Goal: Use online tool/utility: Utilize a website feature to perform a specific function

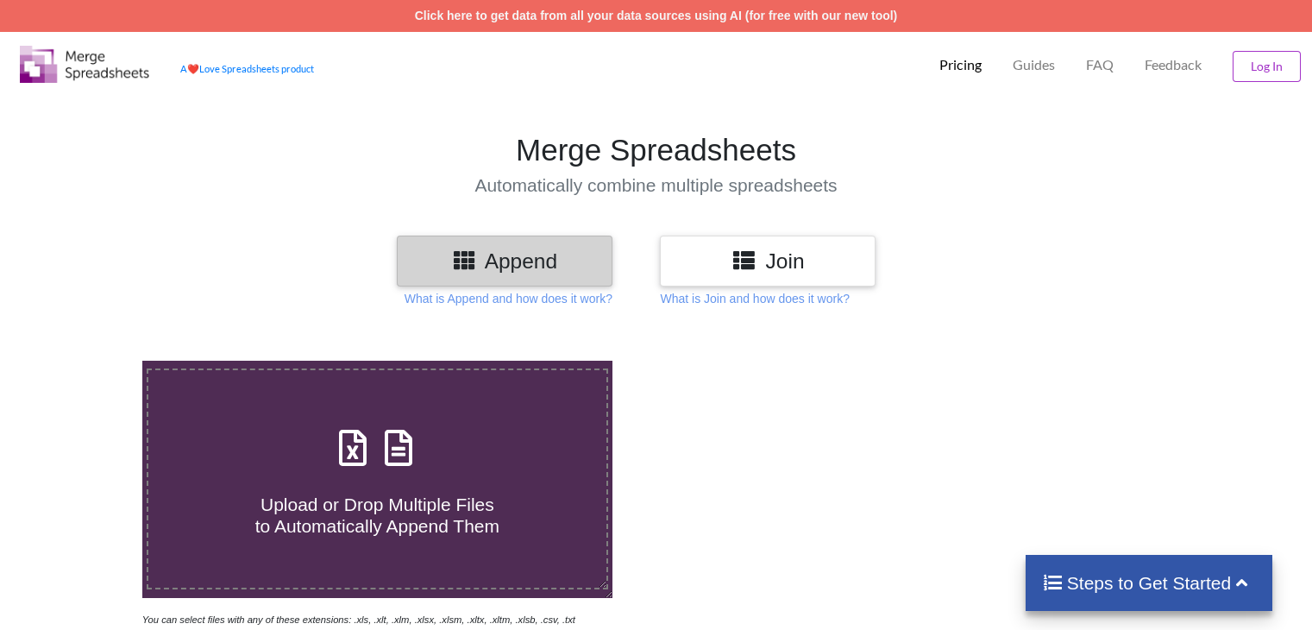
click at [393, 442] on icon at bounding box center [398, 439] width 43 height 36
click at [90, 361] on input "Upload or Drop Multiple Files to Automatically Append Them" at bounding box center [90, 361] width 0 height 0
type input "C:\fakepath\Task-report-22-08-2025T12_44.csv"
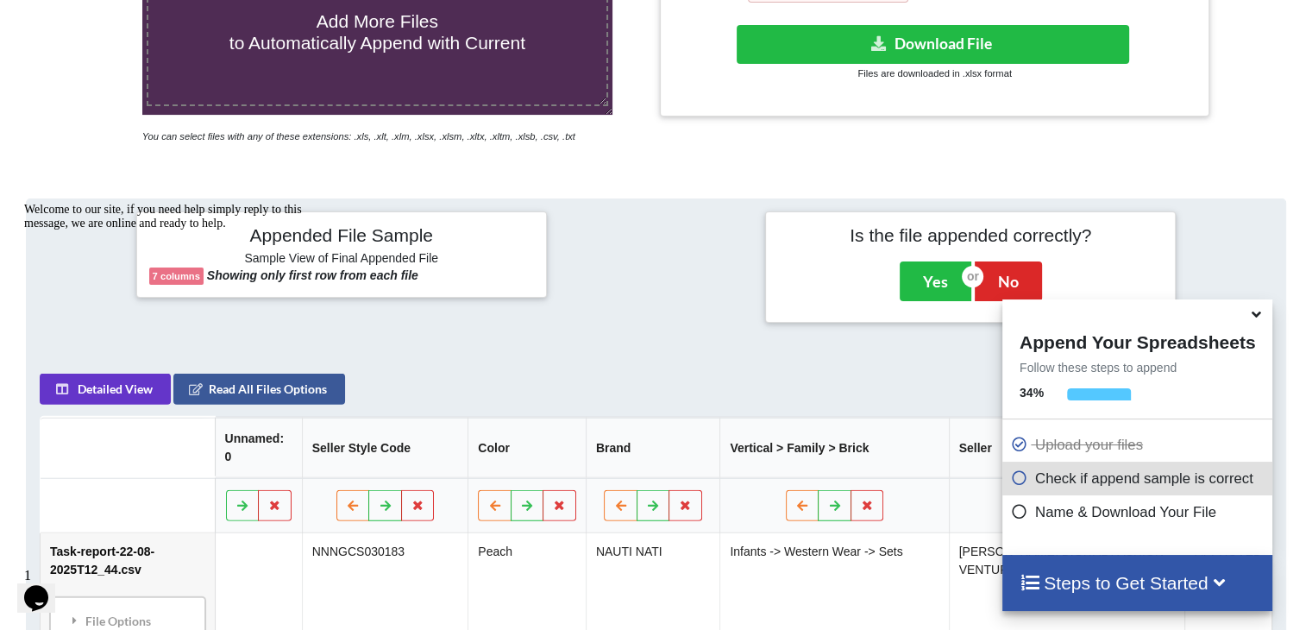
scroll to position [422, 0]
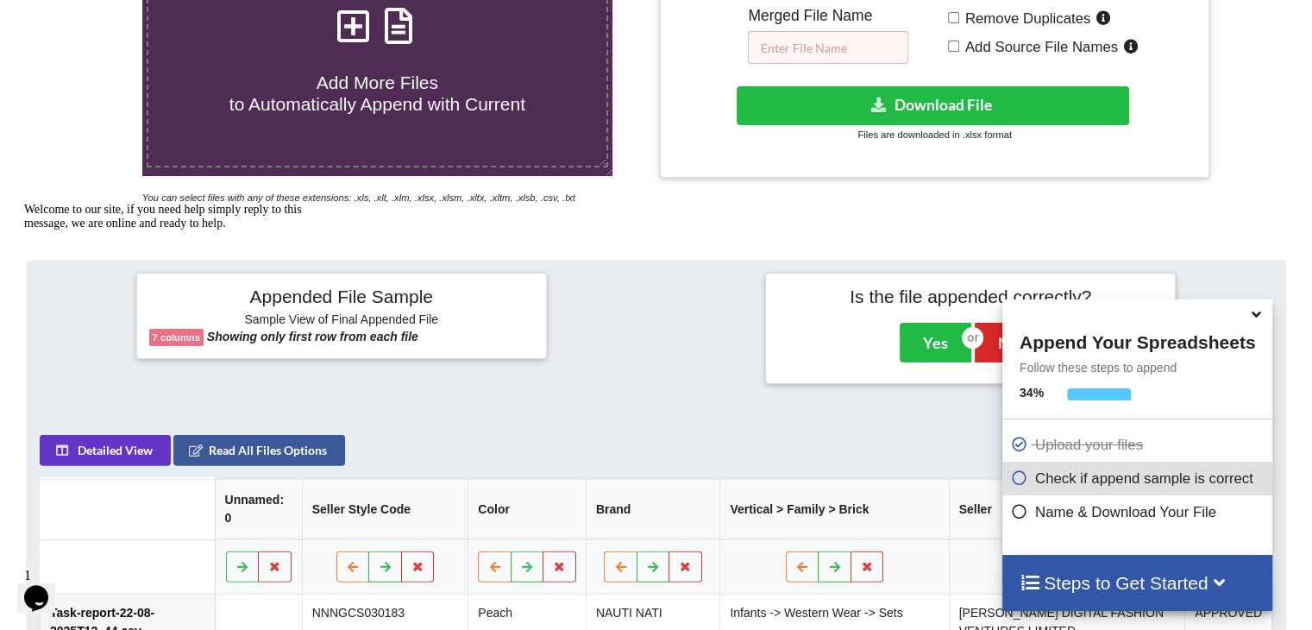
click at [833, 32] on input "text" at bounding box center [828, 47] width 160 height 33
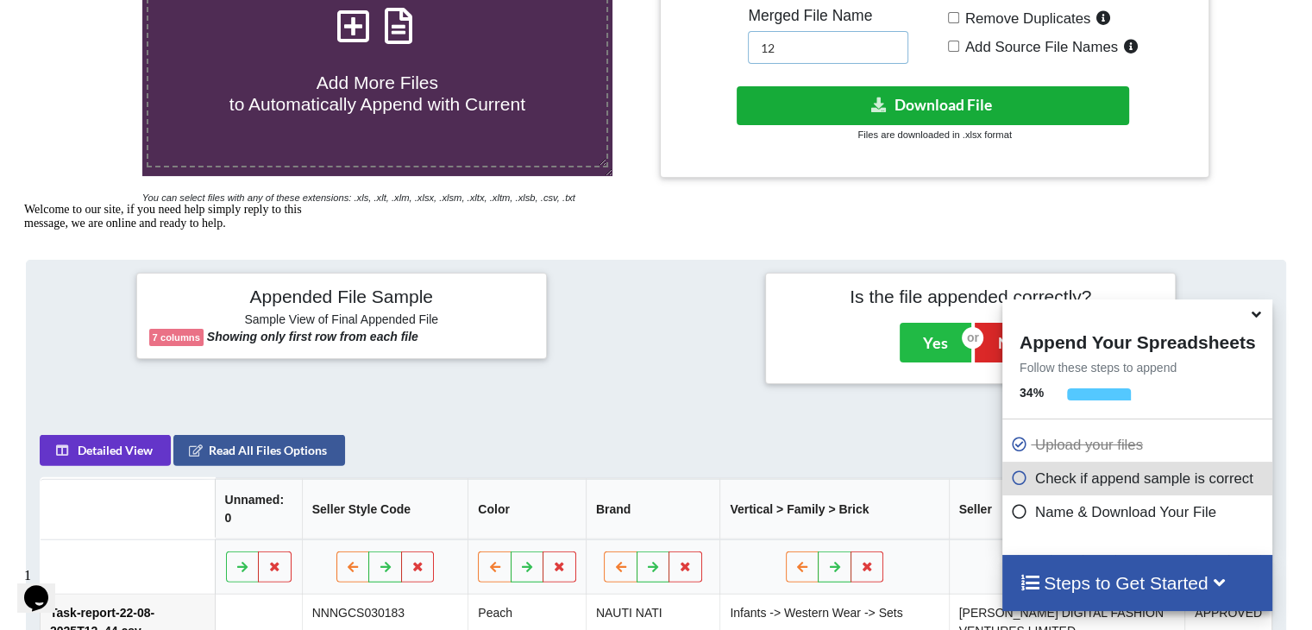
type input "12"
click at [828, 100] on button "Download File" at bounding box center [933, 105] width 392 height 39
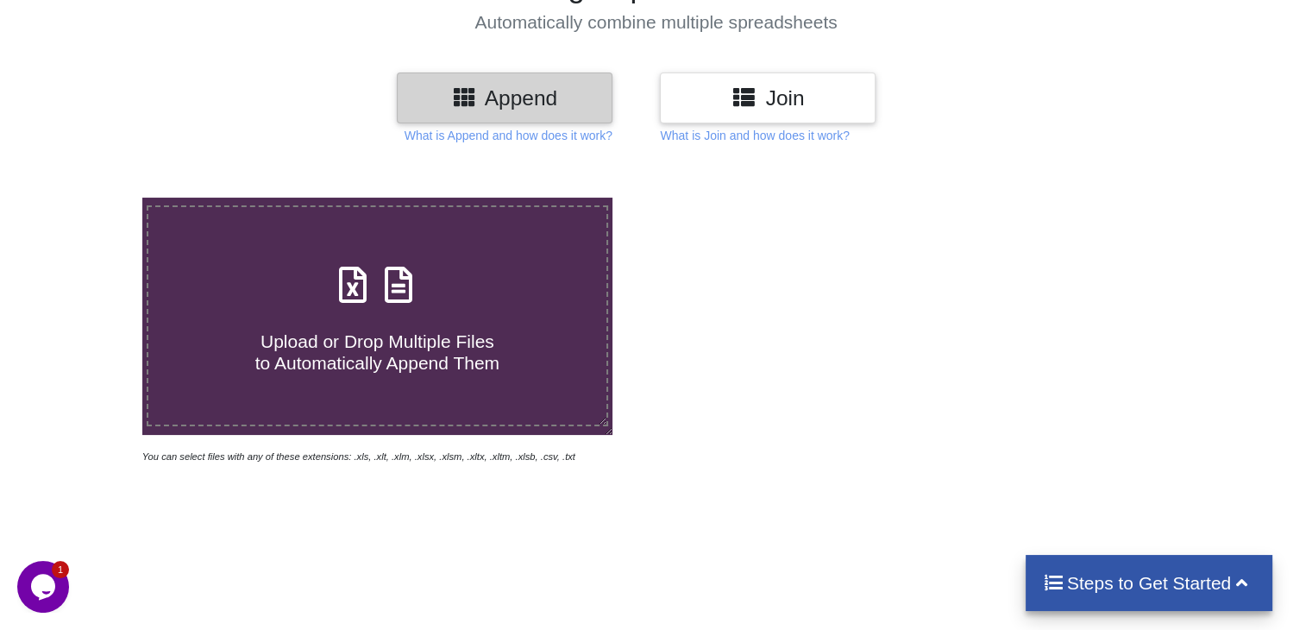
click at [376, 298] on span at bounding box center [376, 286] width 91 height 41
click at [90, 198] on input "Upload or Drop Multiple Files to Automatically Append Them" at bounding box center [90, 198] width 0 height 0
type input "C:\fakepath\Task-report-22-08-2025T12_49.csv"
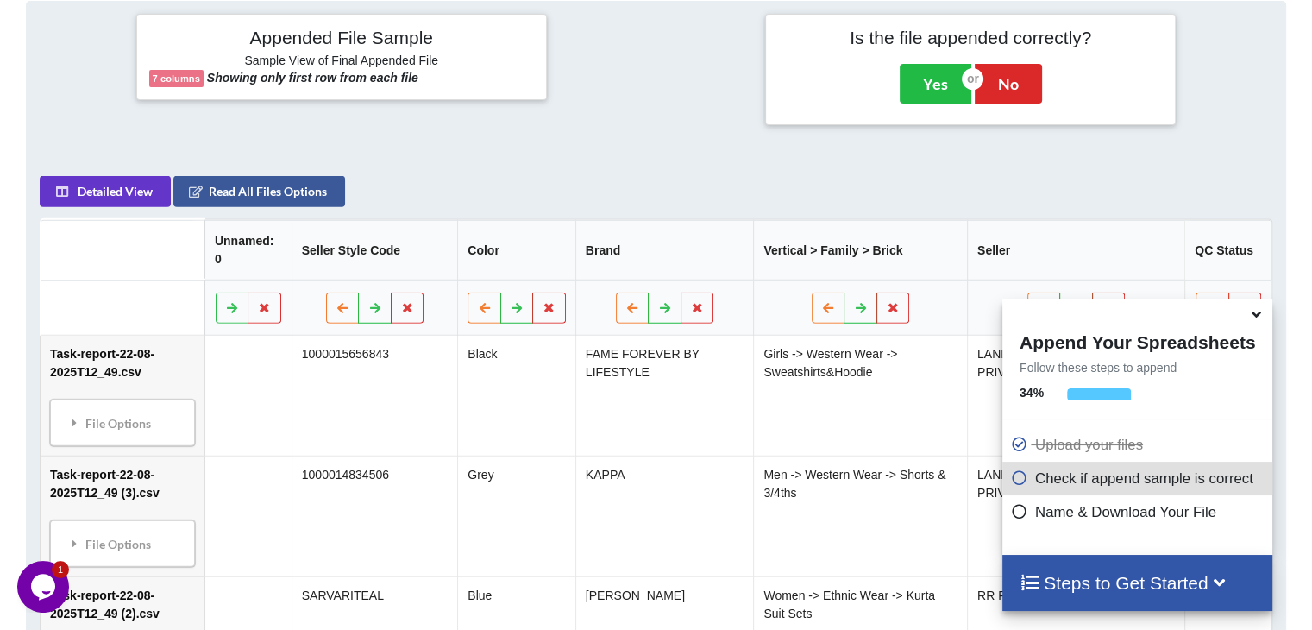
scroll to position [336, 0]
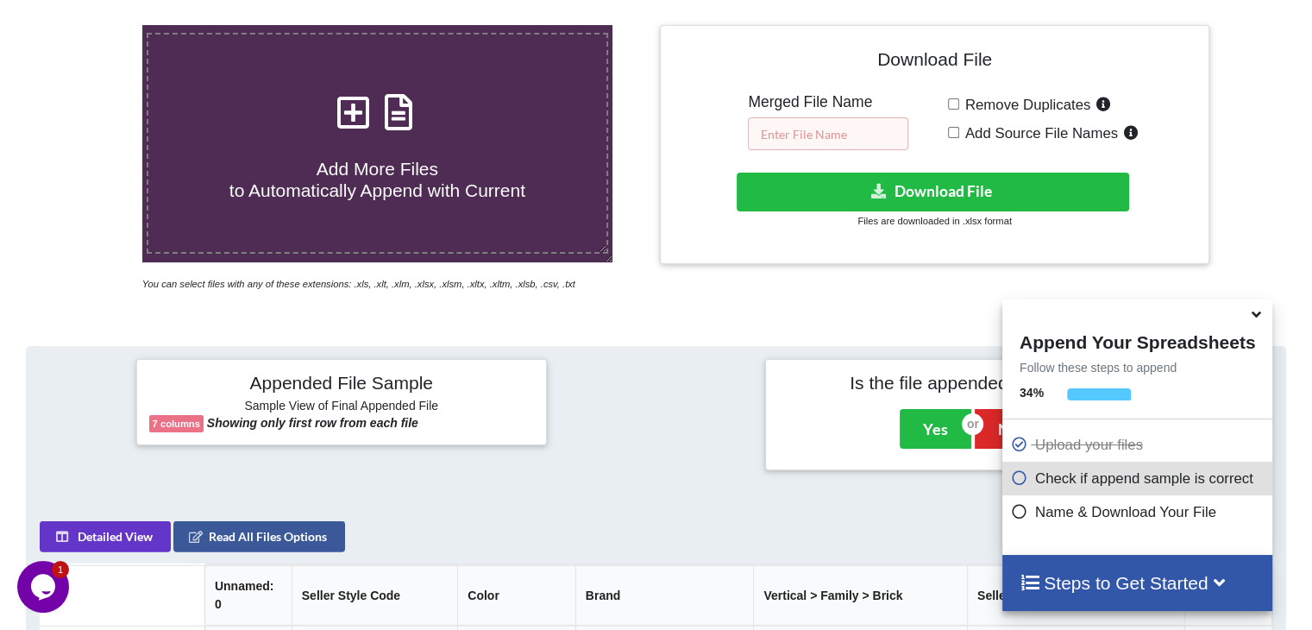
click at [800, 135] on input "text" at bounding box center [828, 133] width 160 height 33
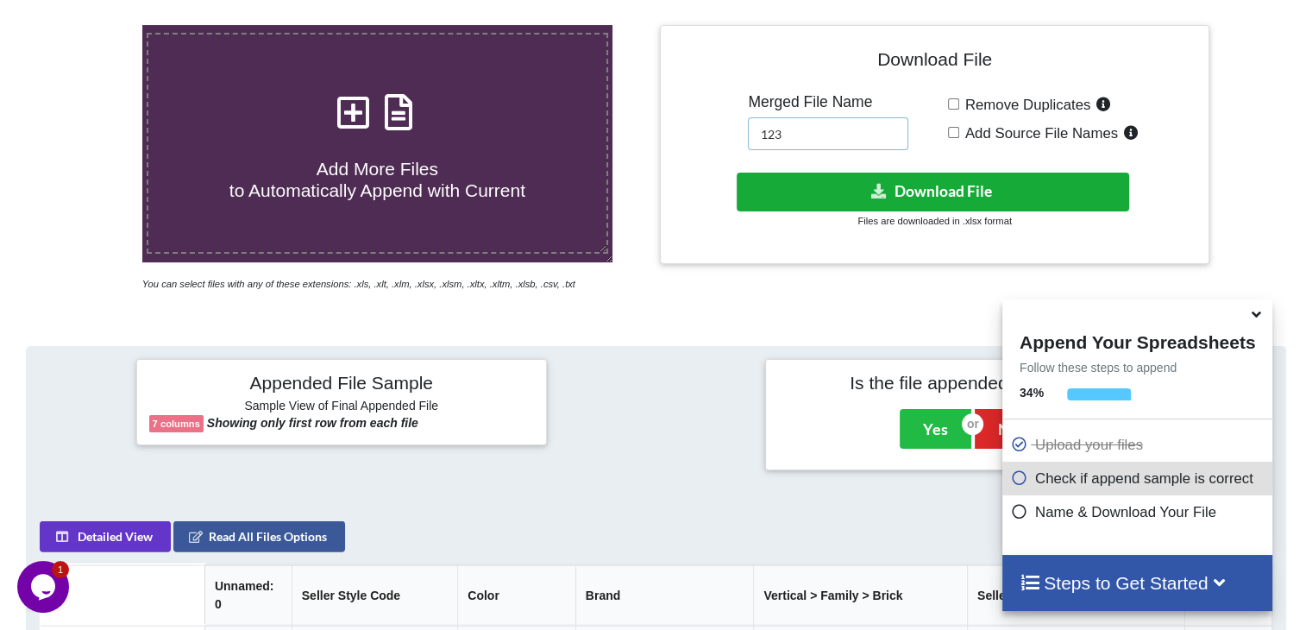
type input "123"
click at [848, 183] on button "Download File" at bounding box center [933, 192] width 392 height 39
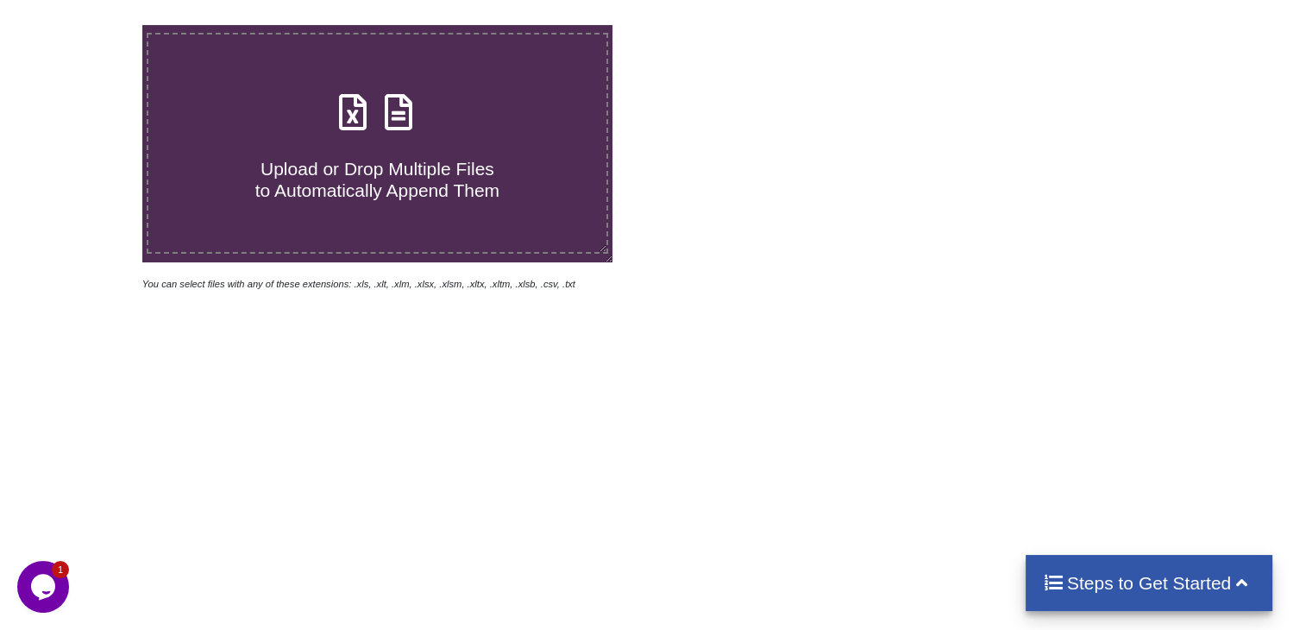
click at [403, 120] on icon at bounding box center [398, 103] width 43 height 36
click at [90, 25] on input "Upload or Drop Multiple Files to Automatically Append Them" at bounding box center [90, 25] width 0 height 0
type input "C:\fakepath\Task-report-22-08-2025T13_00.csv"
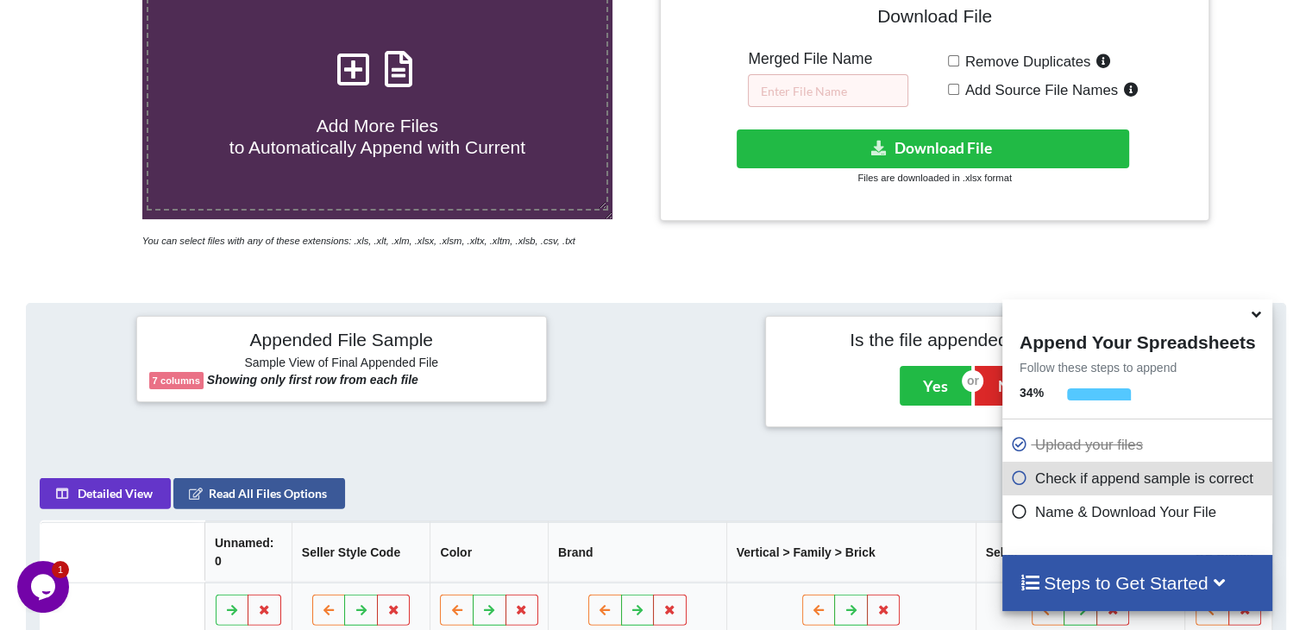
scroll to position [249, 0]
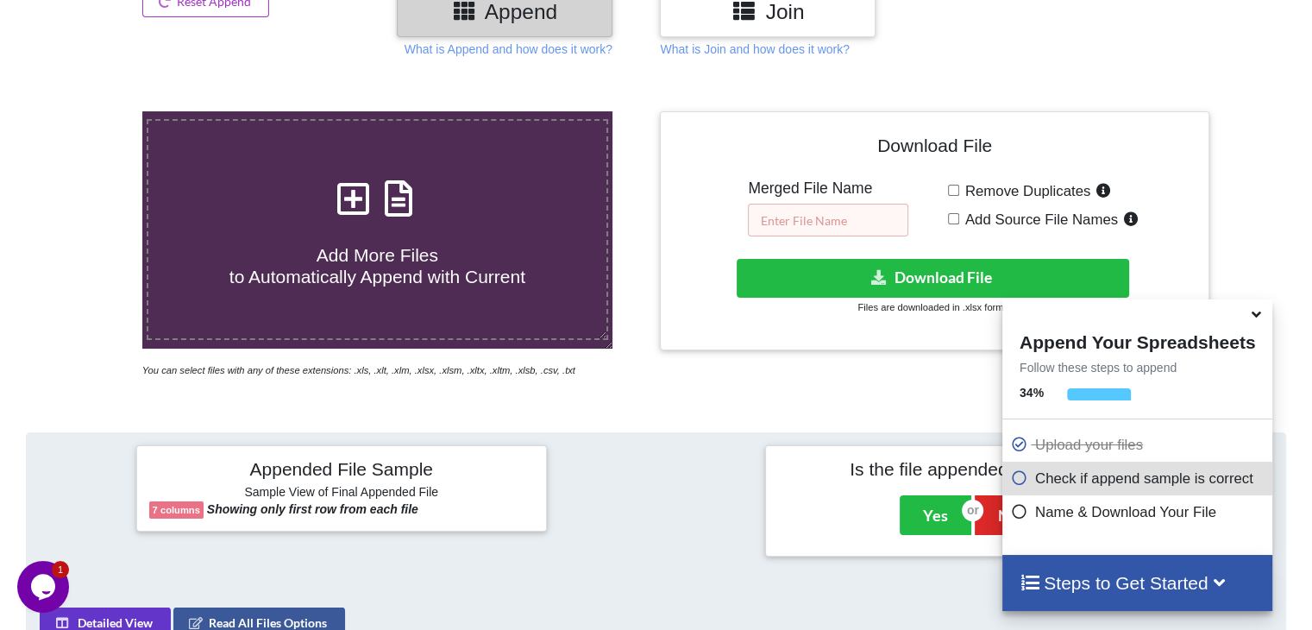
click at [844, 211] on input "text" at bounding box center [828, 220] width 160 height 33
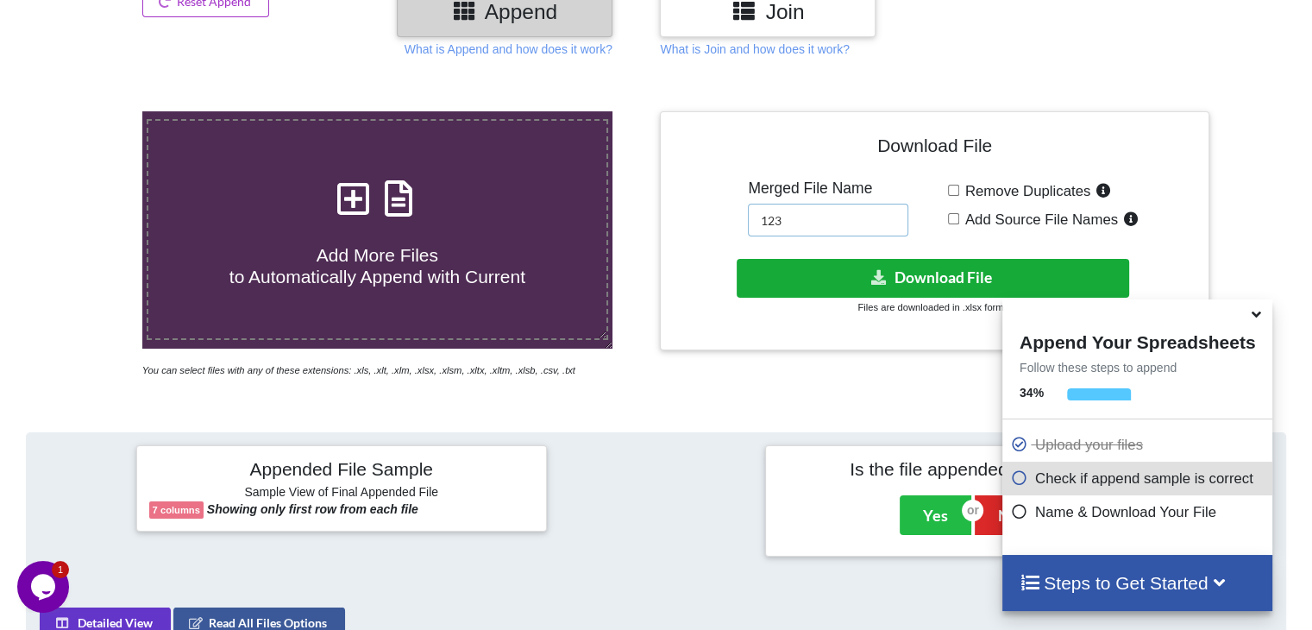
type input "123"
click at [894, 280] on button "Download File" at bounding box center [933, 278] width 392 height 39
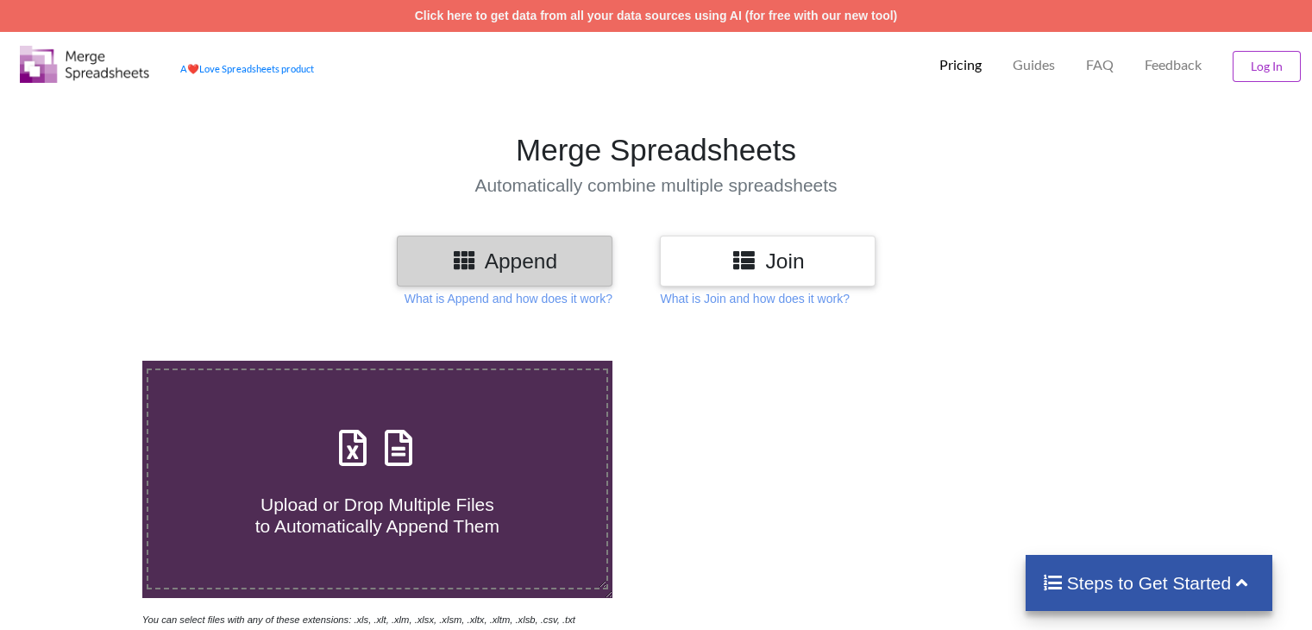
scroll to position [249, 0]
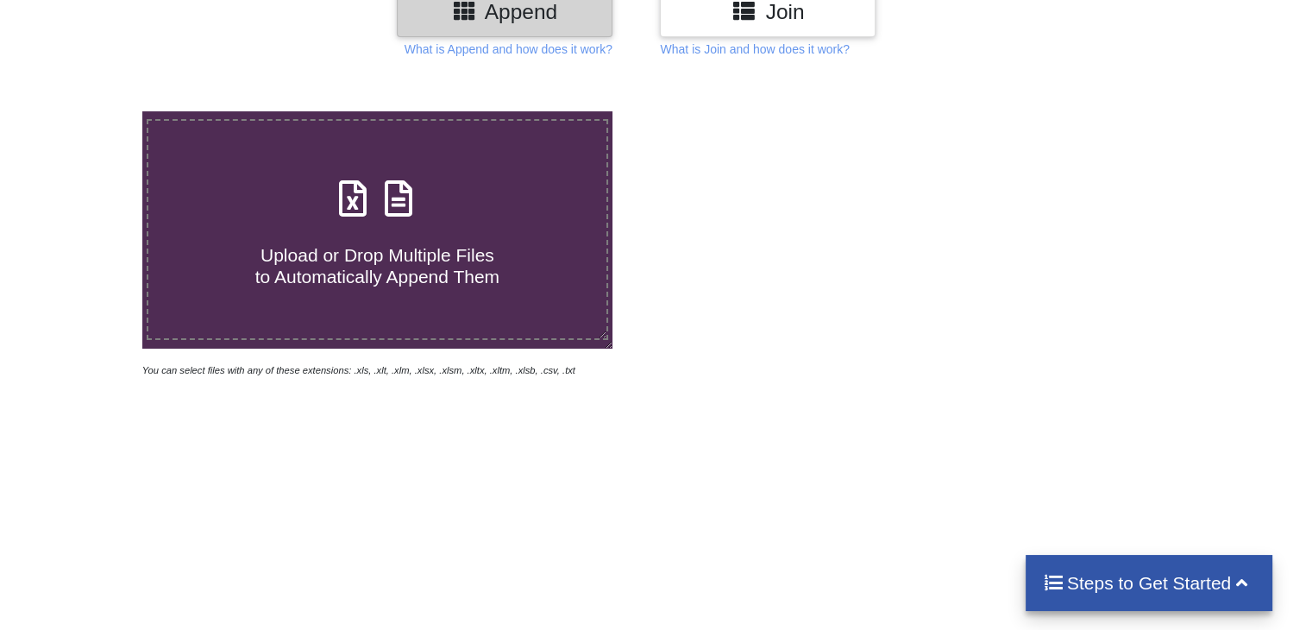
click at [416, 204] on icon at bounding box center [398, 190] width 43 height 36
click at [90, 111] on input "Upload or Drop Multiple Files to Automatically Append Them" at bounding box center [90, 111] width 0 height 0
type input "C:\fakepath\Task-report-22-08-2025T13_23.csv"
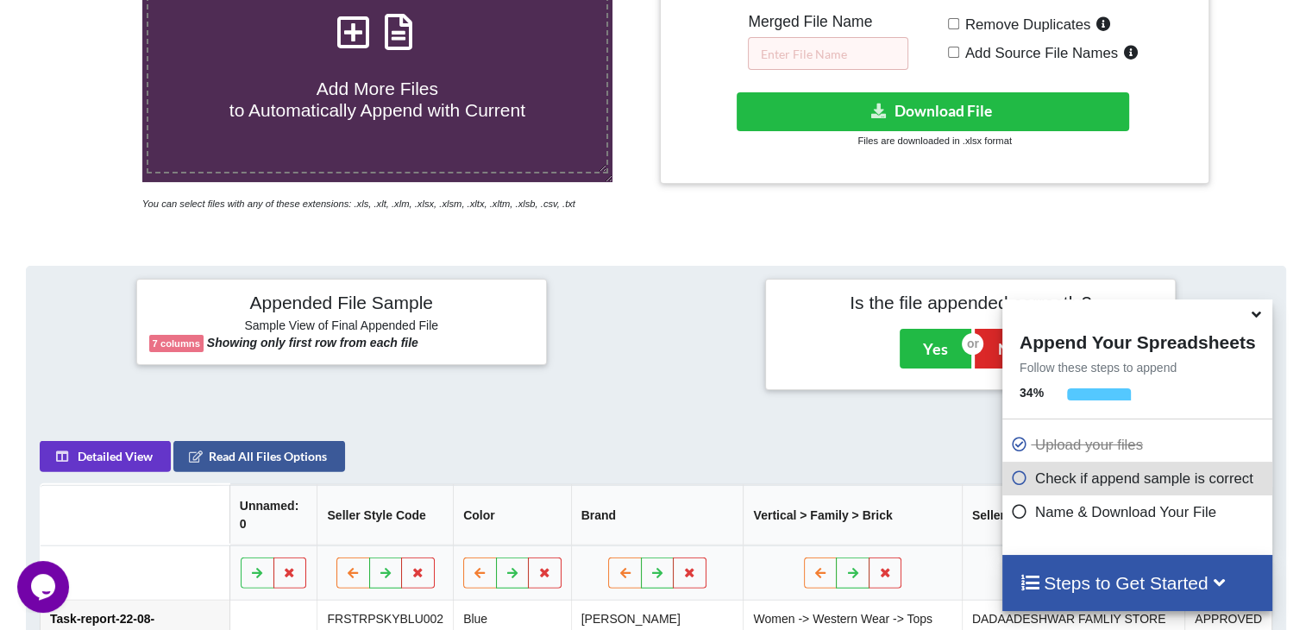
scroll to position [336, 0]
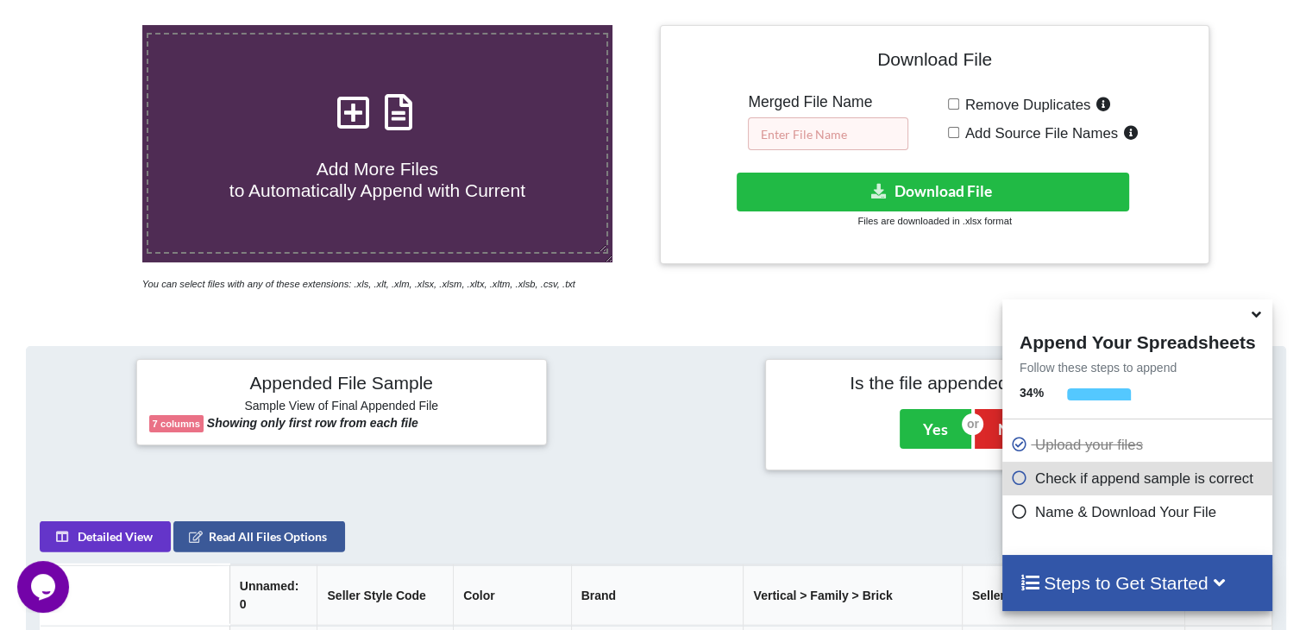
click at [852, 125] on input "text" at bounding box center [828, 133] width 160 height 33
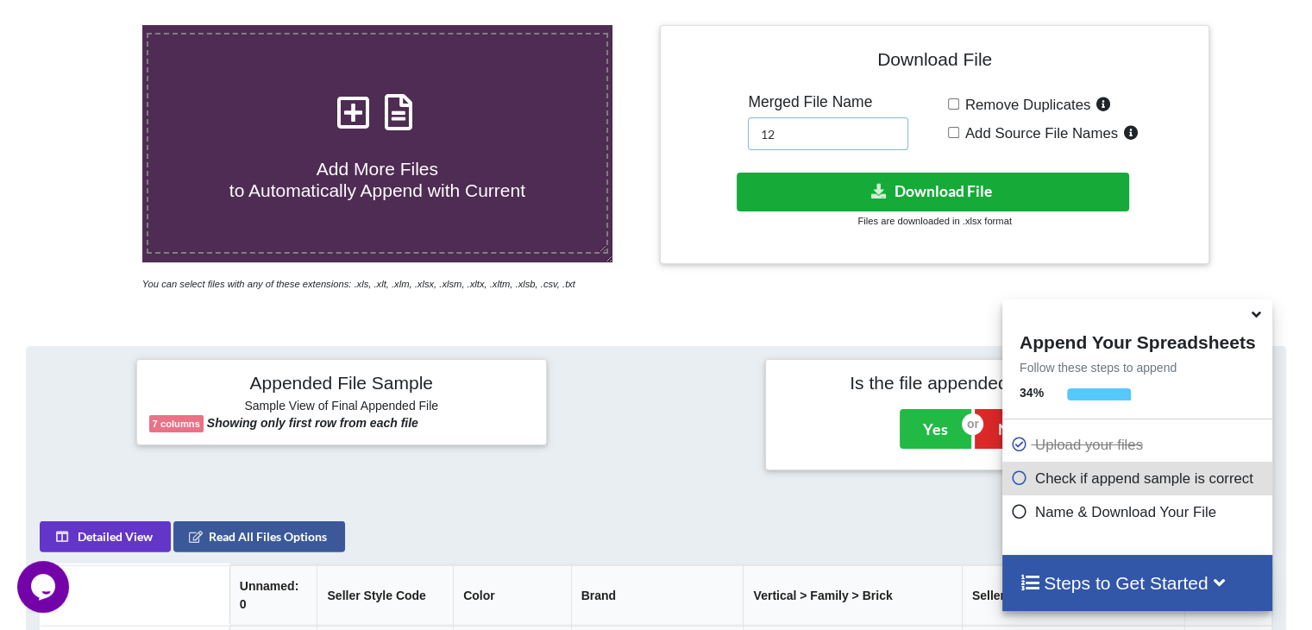
type input "12"
click at [841, 192] on button "Download File" at bounding box center [933, 192] width 392 height 39
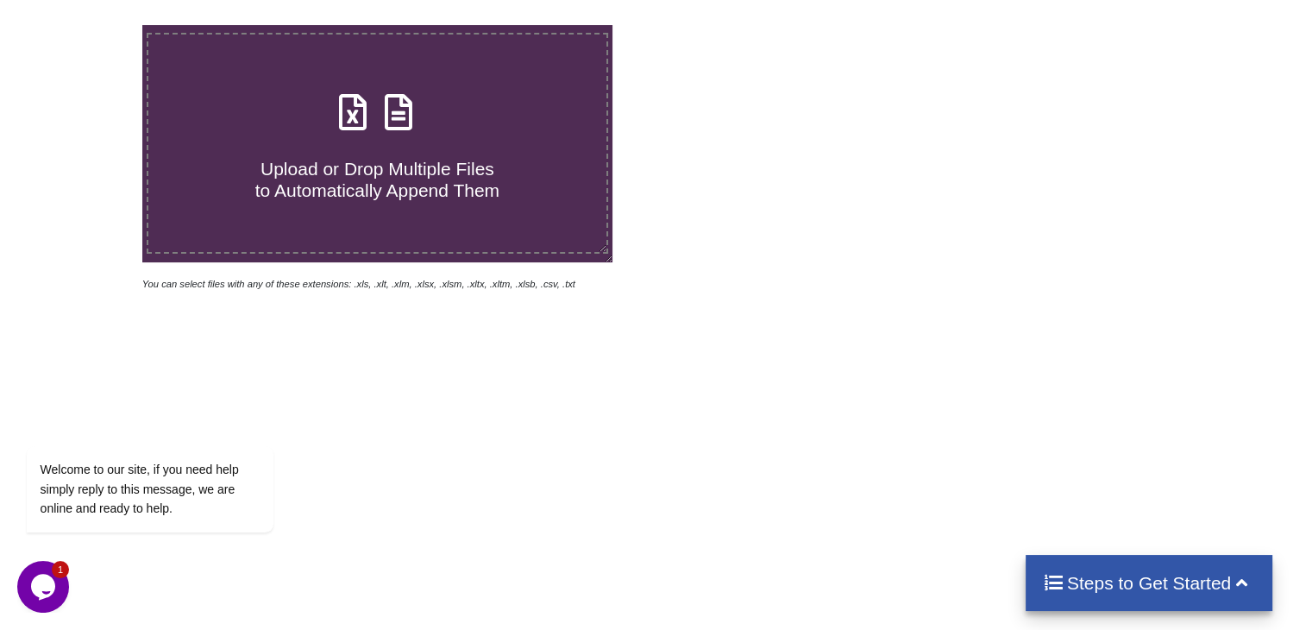
click at [397, 119] on icon at bounding box center [398, 103] width 43 height 36
click at [90, 25] on input "Upload or Drop Multiple Files to Automatically Append Them" at bounding box center [90, 25] width 0 height 0
type input "C:\fakepath\Task-report-22-08-2025T13_29.csv"
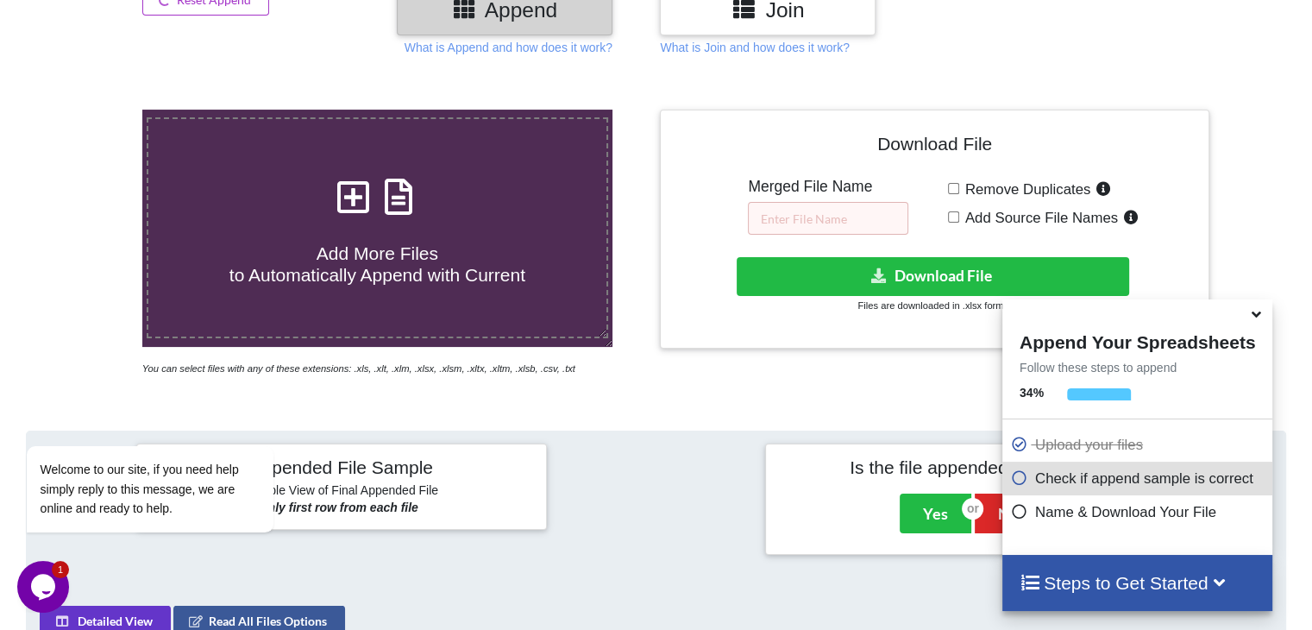
scroll to position [248, 0]
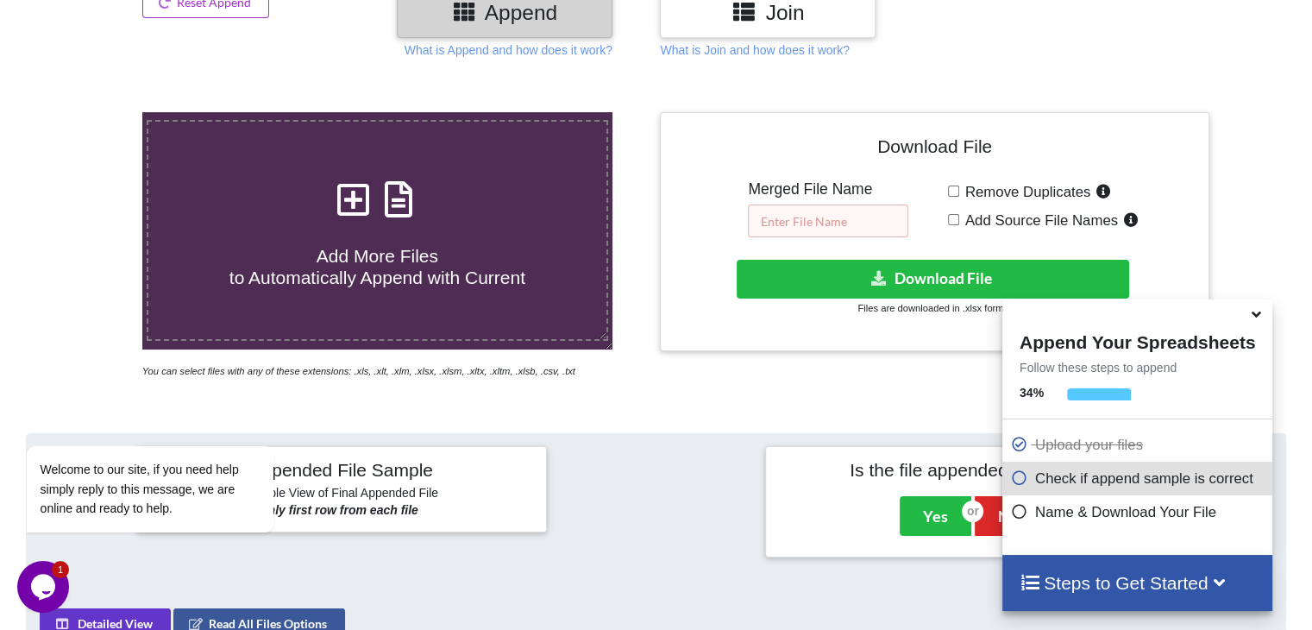
click at [776, 218] on input "text" at bounding box center [828, 220] width 160 height 33
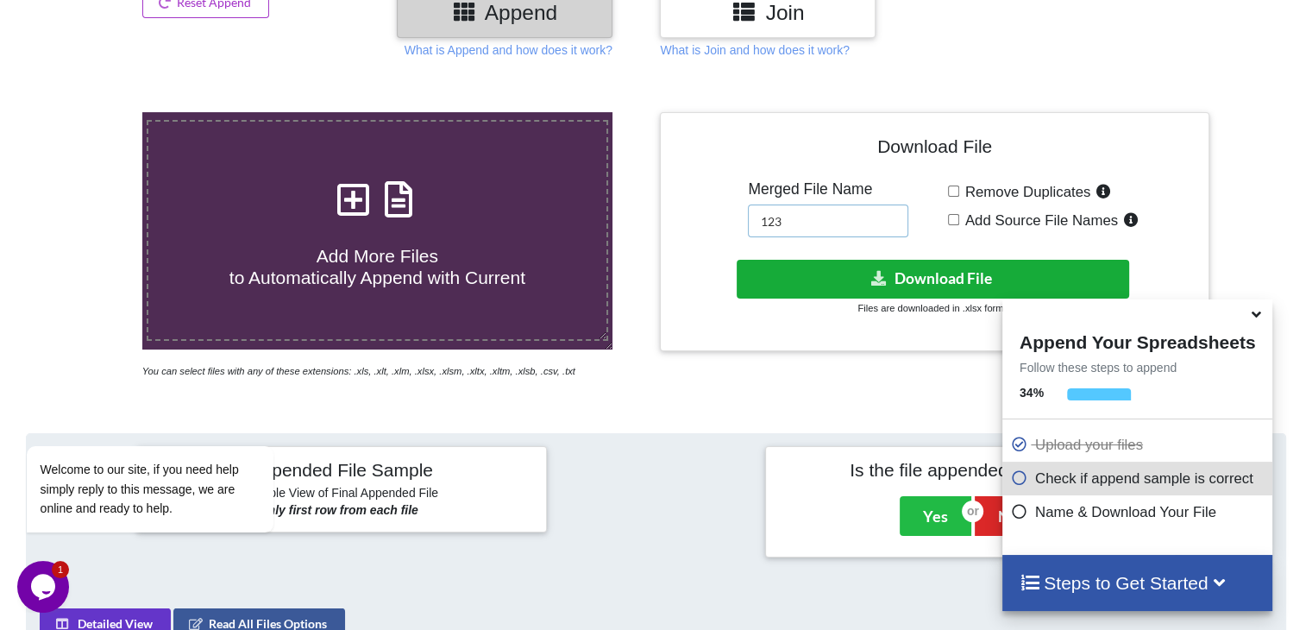
type input "123"
click at [863, 278] on button "Download File" at bounding box center [933, 279] width 392 height 39
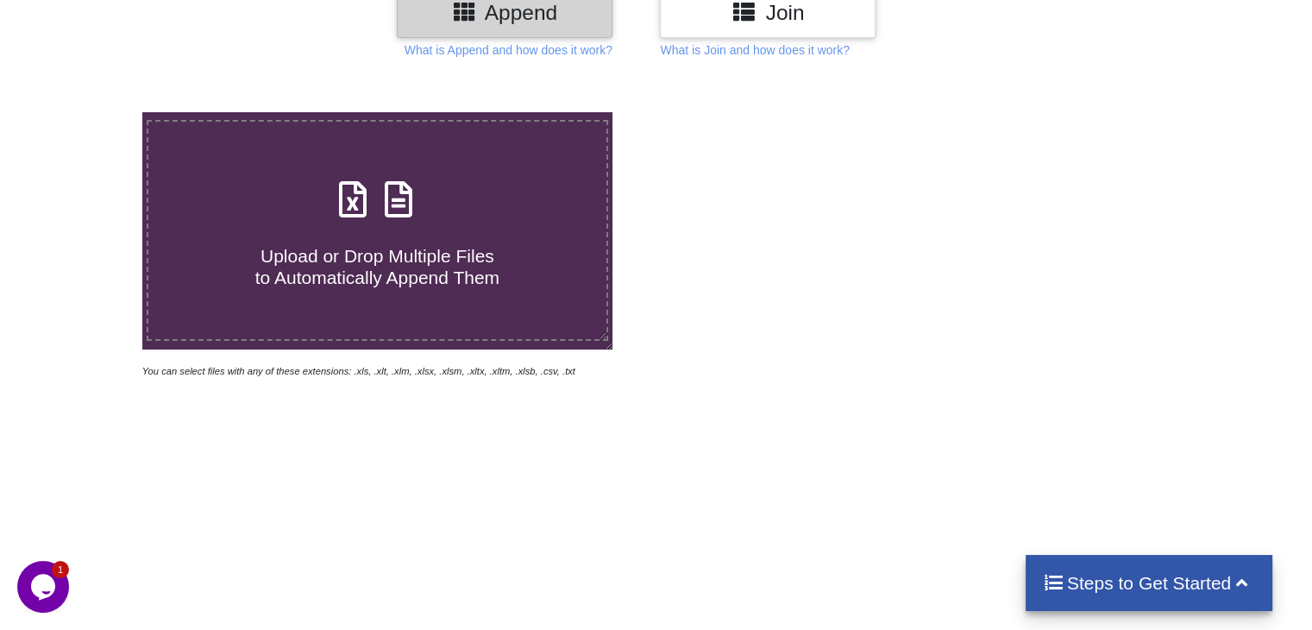
click at [383, 203] on icon at bounding box center [398, 191] width 43 height 36
click at [90, 112] on input "Upload or Drop Multiple Files to Automatically Append Them" at bounding box center [90, 112] width 0 height 0
type input "C:\fakepath\Task-report-22-08-2025T13_42.csv"
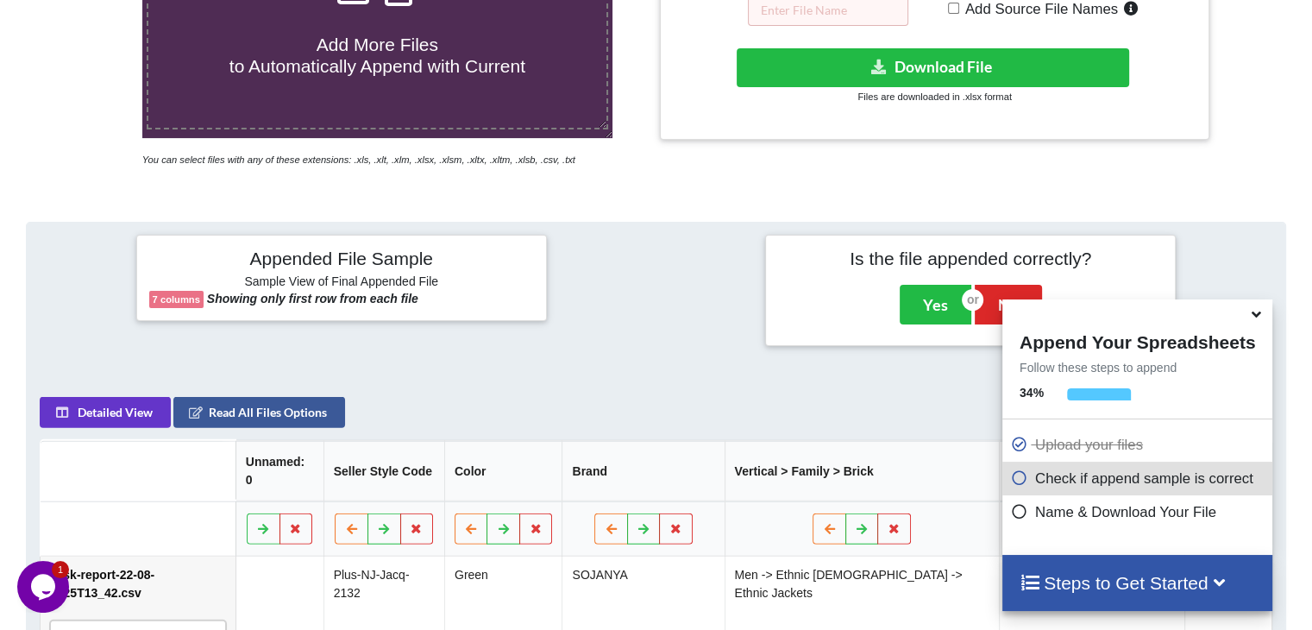
scroll to position [336, 0]
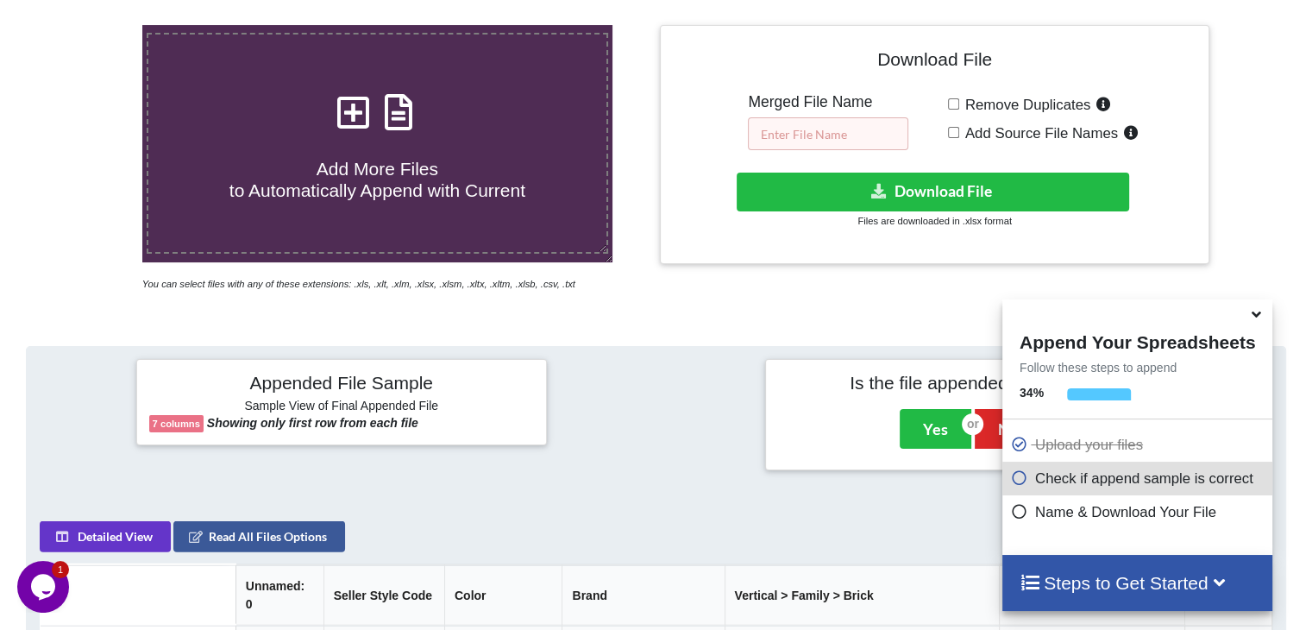
click at [807, 129] on input "text" at bounding box center [828, 133] width 160 height 33
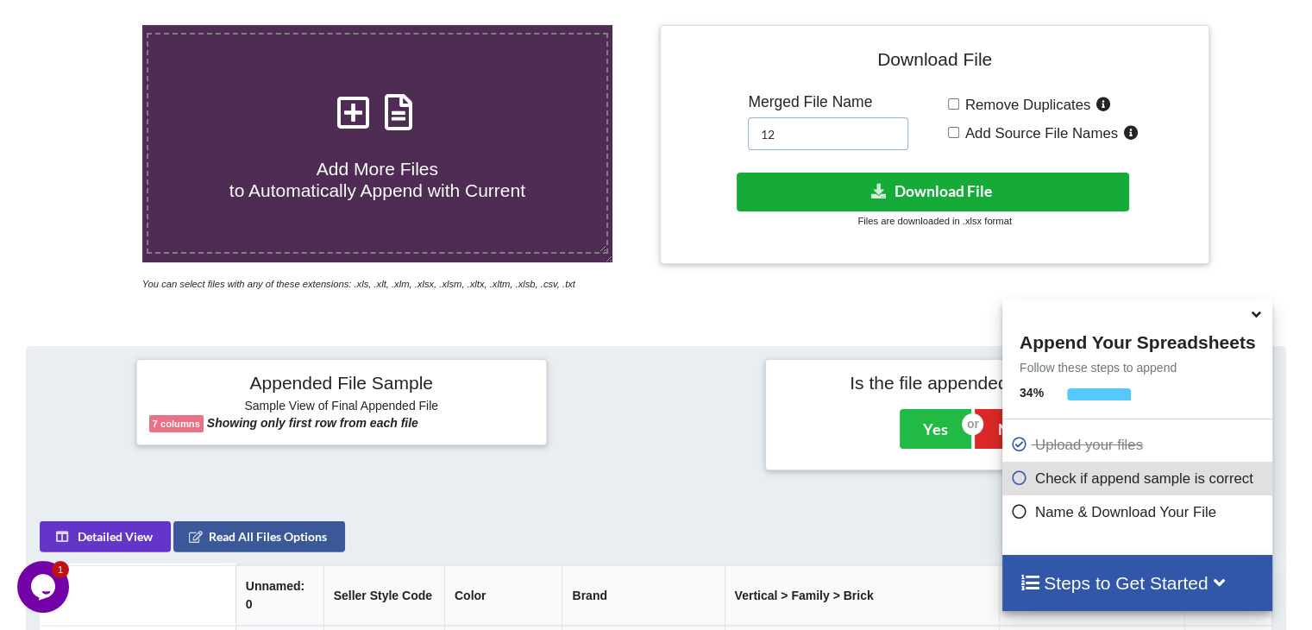
type input "12"
click at [837, 192] on button "Download File" at bounding box center [933, 192] width 392 height 39
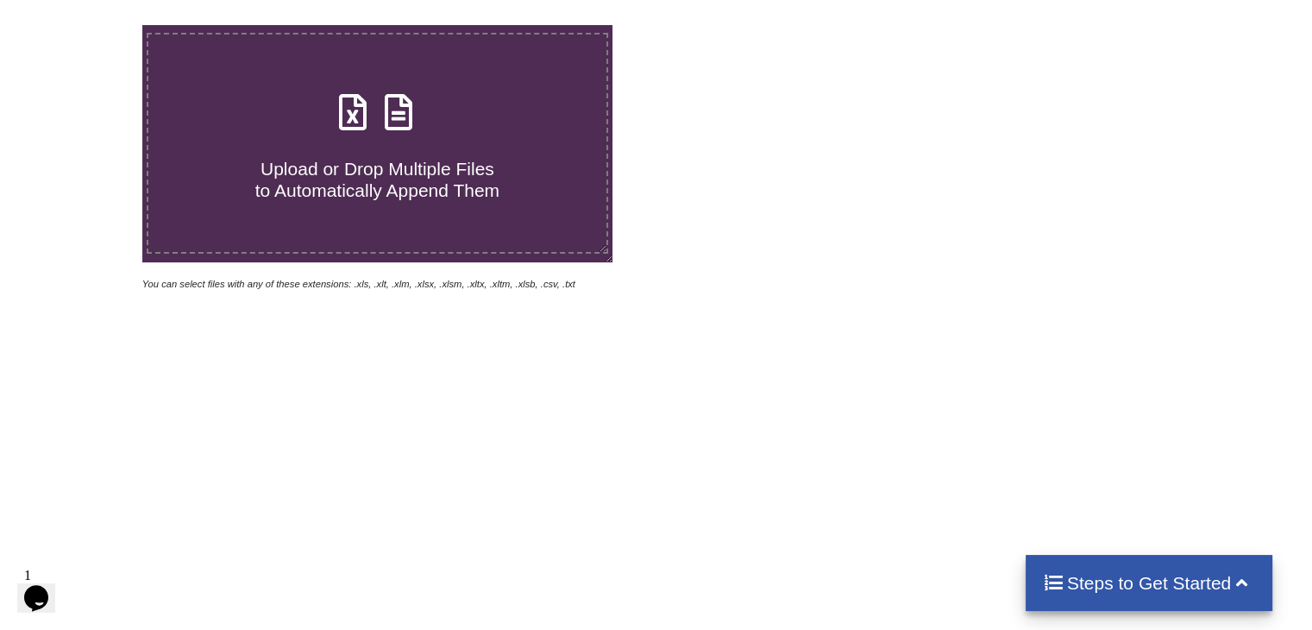
click at [398, 111] on icon at bounding box center [398, 103] width 43 height 36
click at [90, 25] on input "Upload or Drop Multiple Files to Automatically Append Them" at bounding box center [90, 25] width 0 height 0
type input "C:\fakepath\Task-report-22-08-2025T13_49.csv"
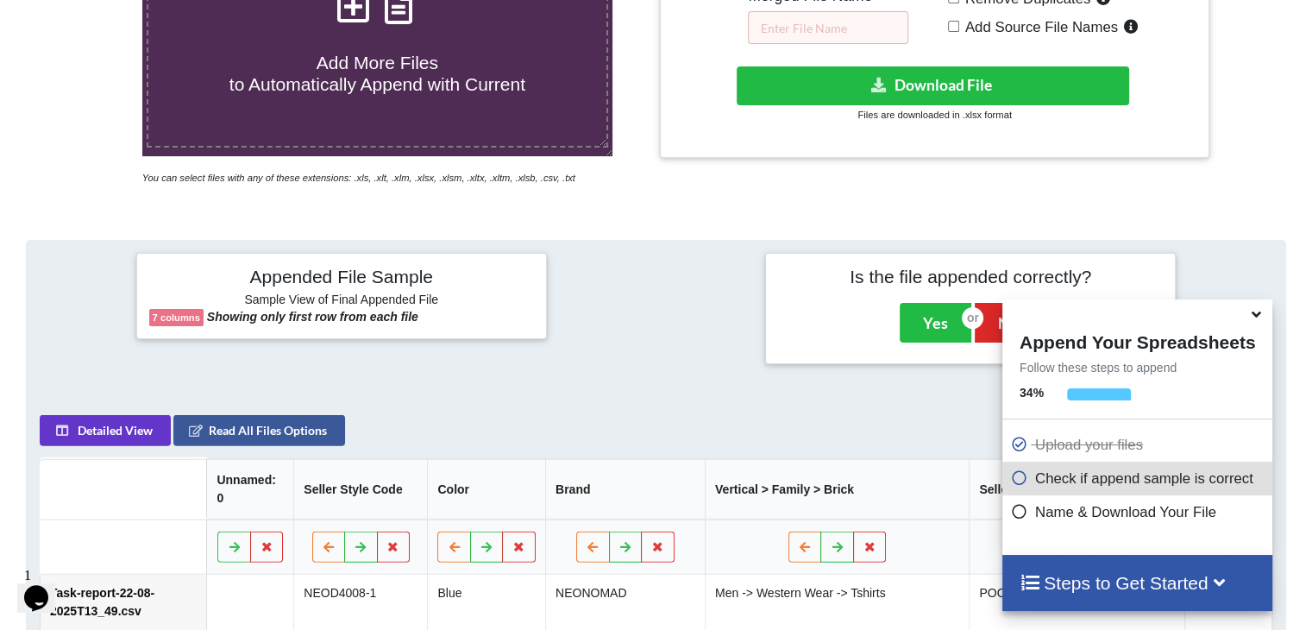
scroll to position [336, 0]
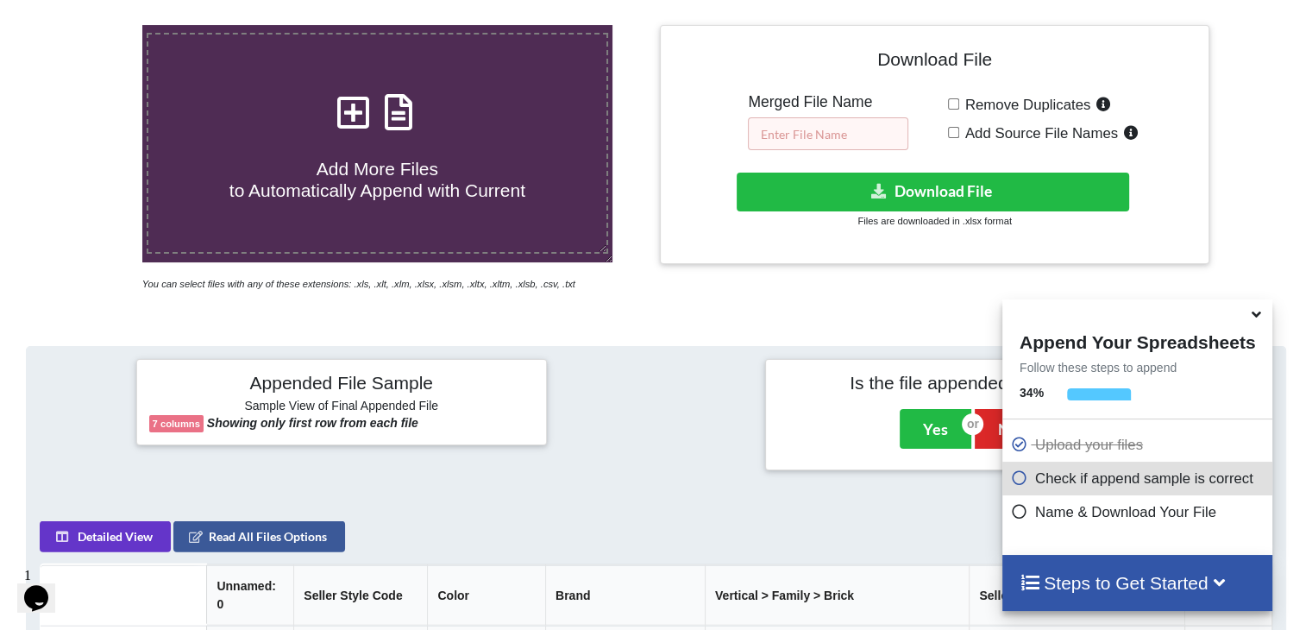
click at [821, 137] on input "text" at bounding box center [828, 133] width 160 height 33
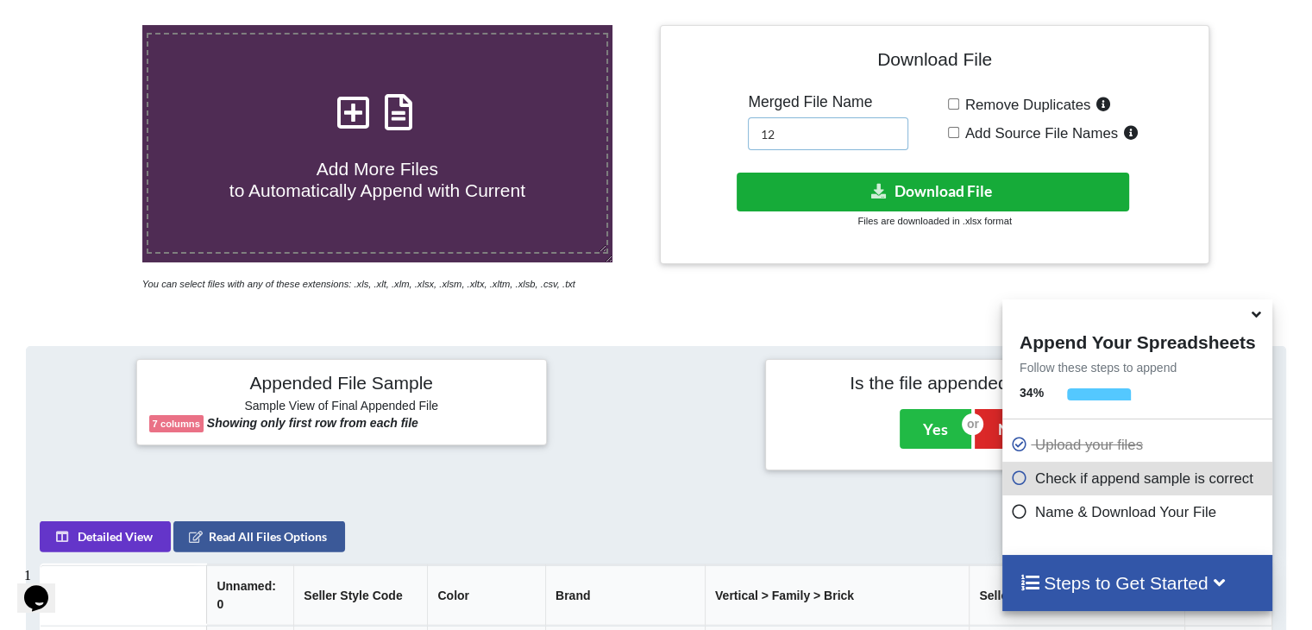
type input "12"
click at [817, 184] on button "Download File" at bounding box center [933, 192] width 392 height 39
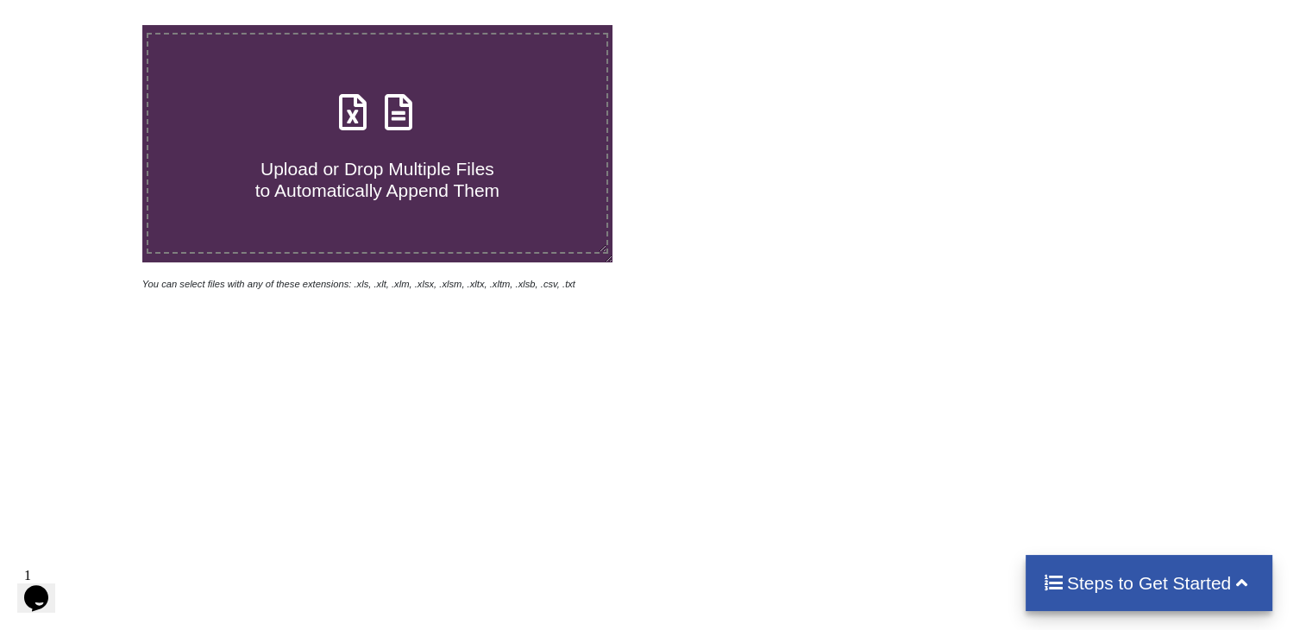
click at [400, 122] on icon at bounding box center [398, 103] width 43 height 36
click at [90, 25] on input "Upload or Drop Multiple Files to Automatically Append Them" at bounding box center [90, 25] width 0 height 0
type input "C:\fakepath\Task-report-22-08-2025T14_09.csv"
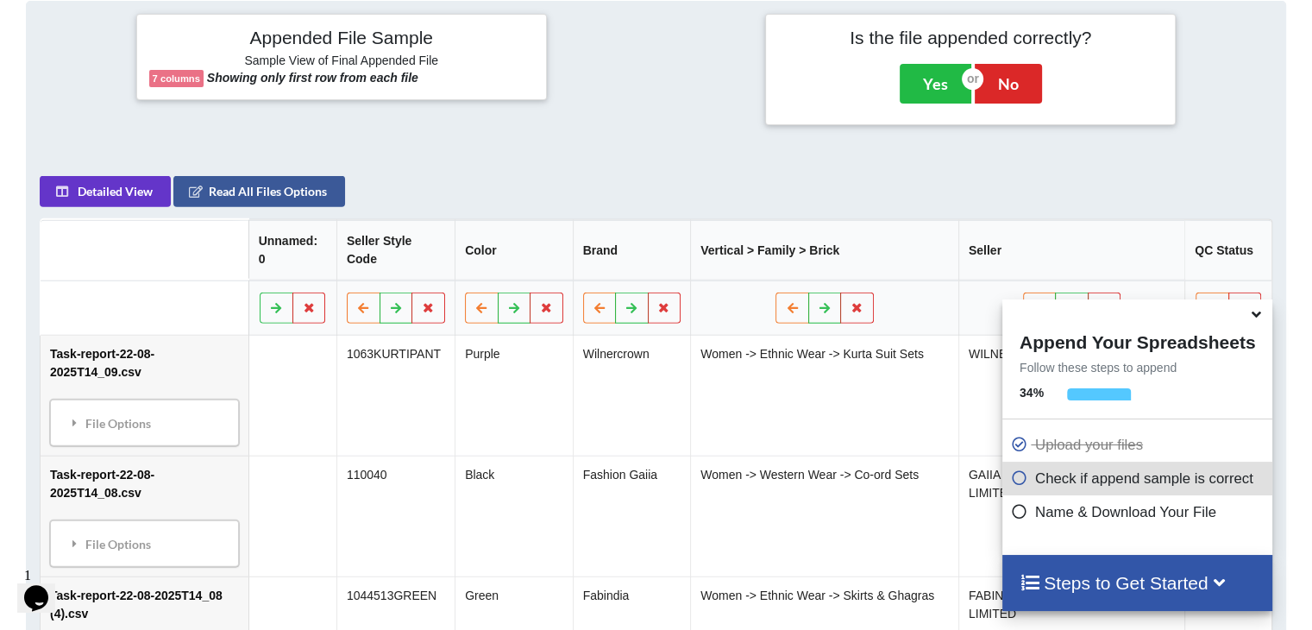
scroll to position [249, 0]
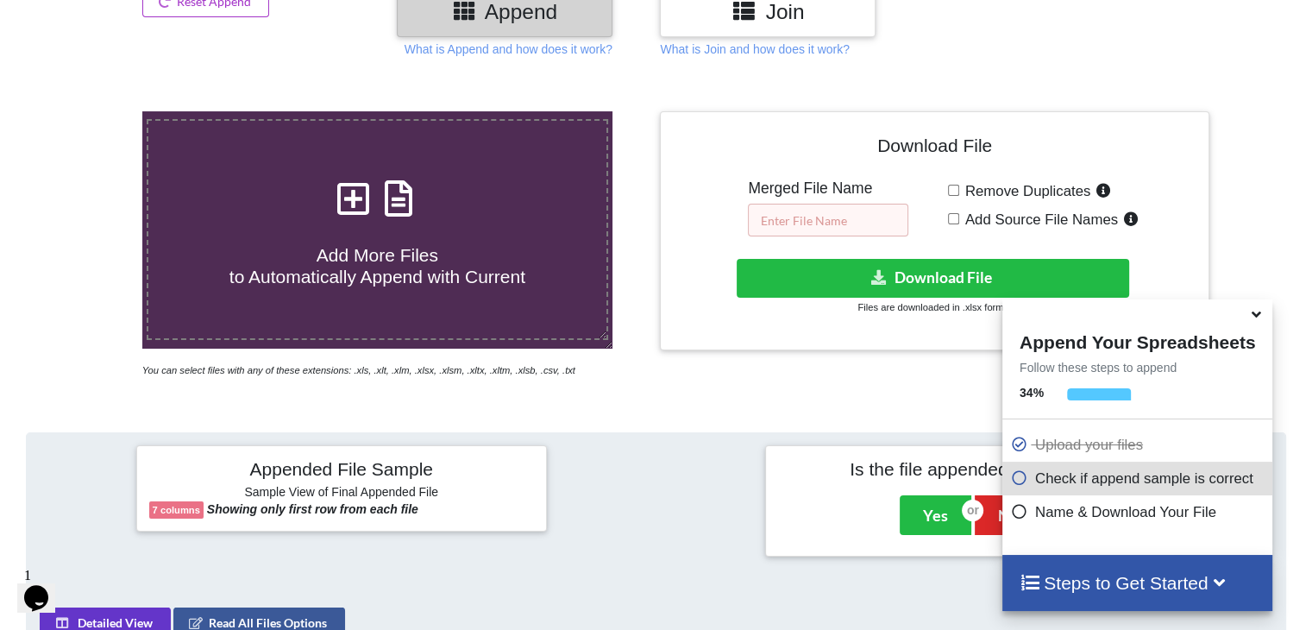
click at [794, 215] on input "text" at bounding box center [828, 220] width 160 height 33
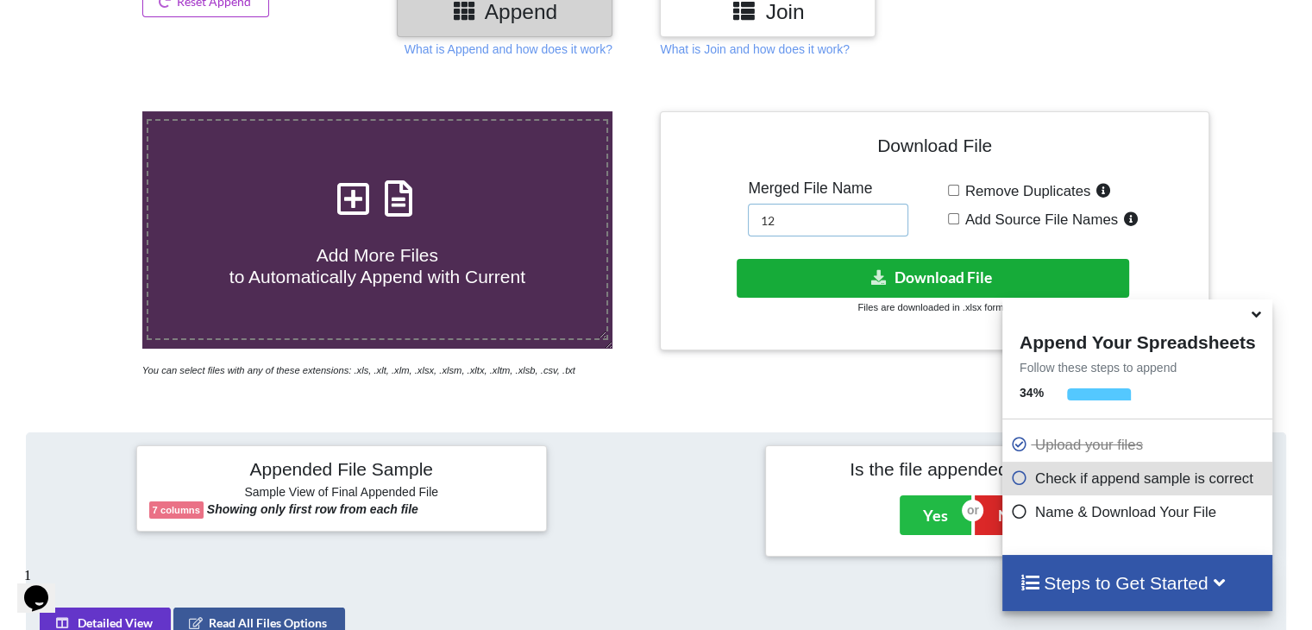
type input "12"
click at [855, 267] on button "Download File" at bounding box center [933, 278] width 392 height 39
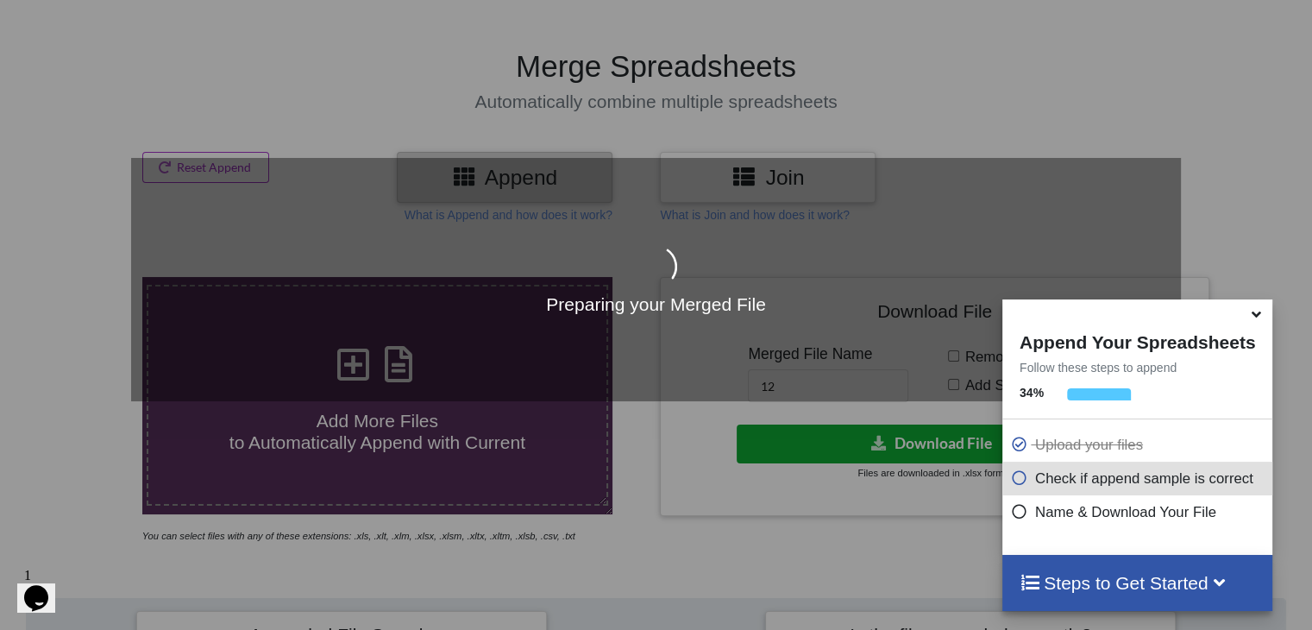
scroll to position [0, 0]
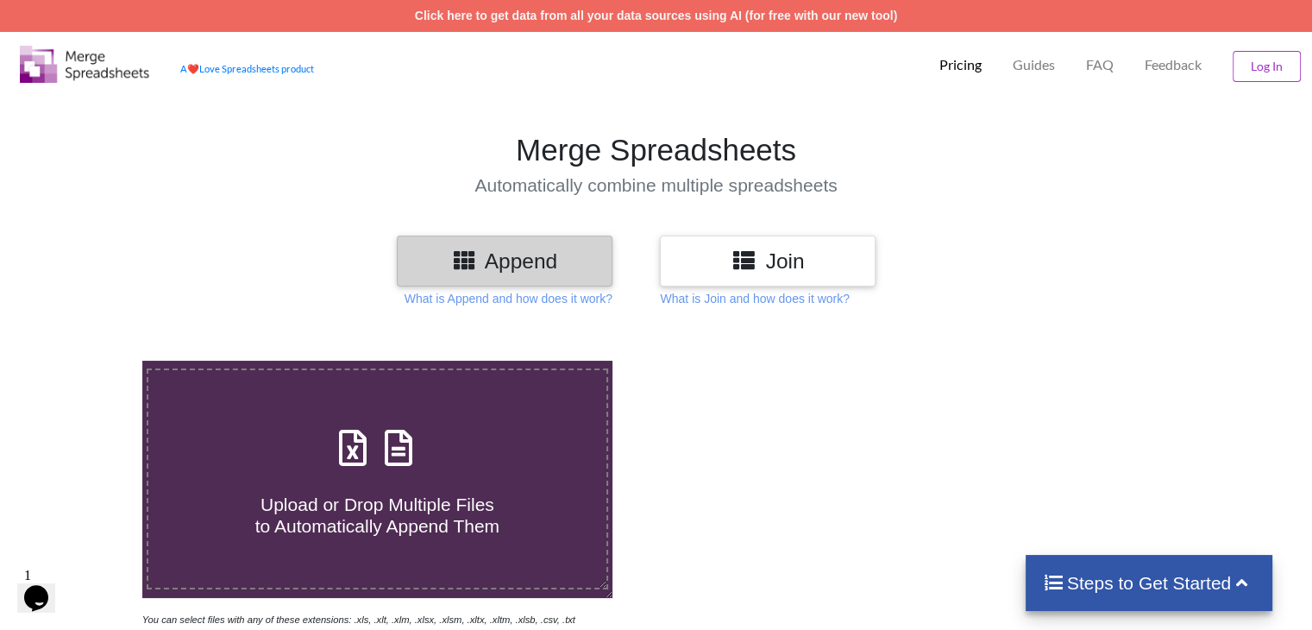
click at [576, 260] on h3 "Append" at bounding box center [505, 260] width 190 height 25
click at [394, 457] on icon at bounding box center [398, 439] width 43 height 36
click at [90, 361] on input "Upload or Drop Multiple Files to Automatically Append Them" at bounding box center [90, 361] width 0 height 0
type input "C:\fakepath\Task-report-22-08-2025T14_11.csv"
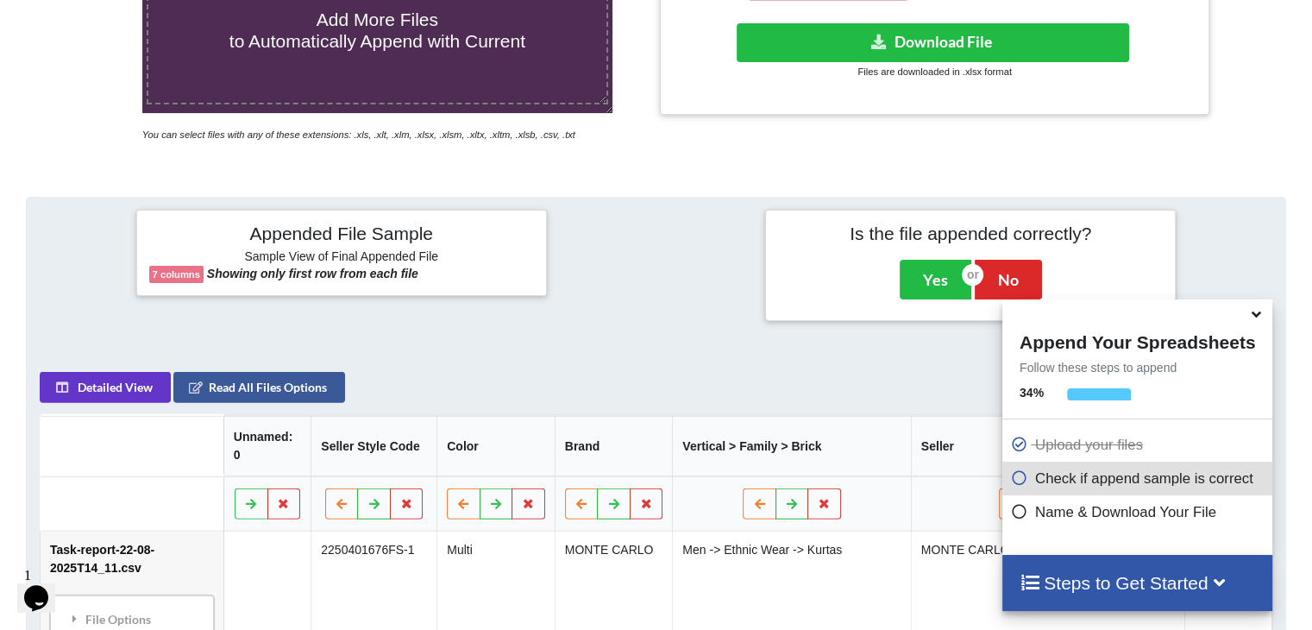
scroll to position [422, 0]
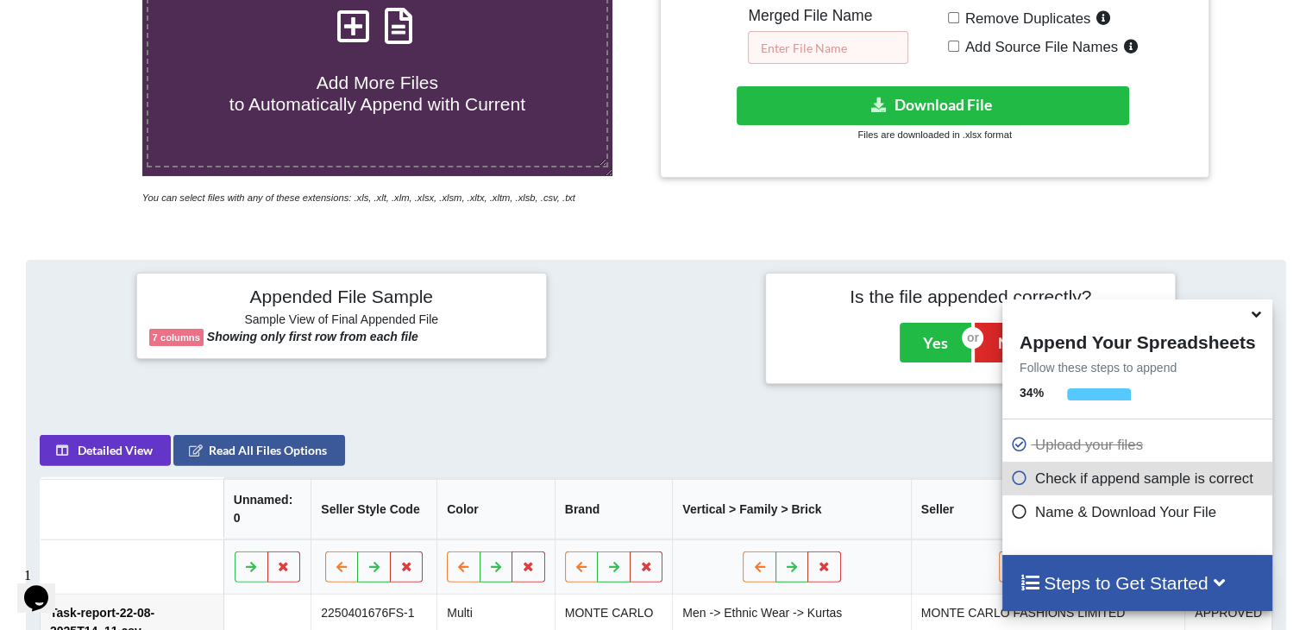
click at [841, 48] on input "text" at bounding box center [828, 47] width 160 height 33
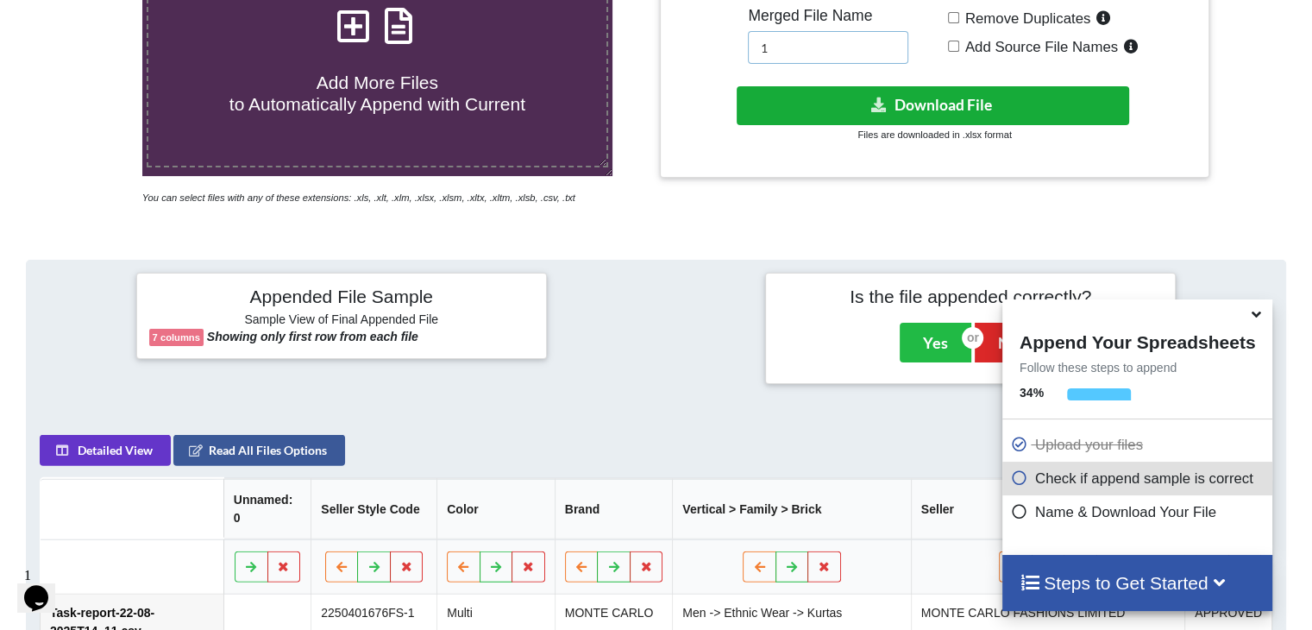
type input "1"
click at [832, 106] on button "Download File" at bounding box center [933, 105] width 392 height 39
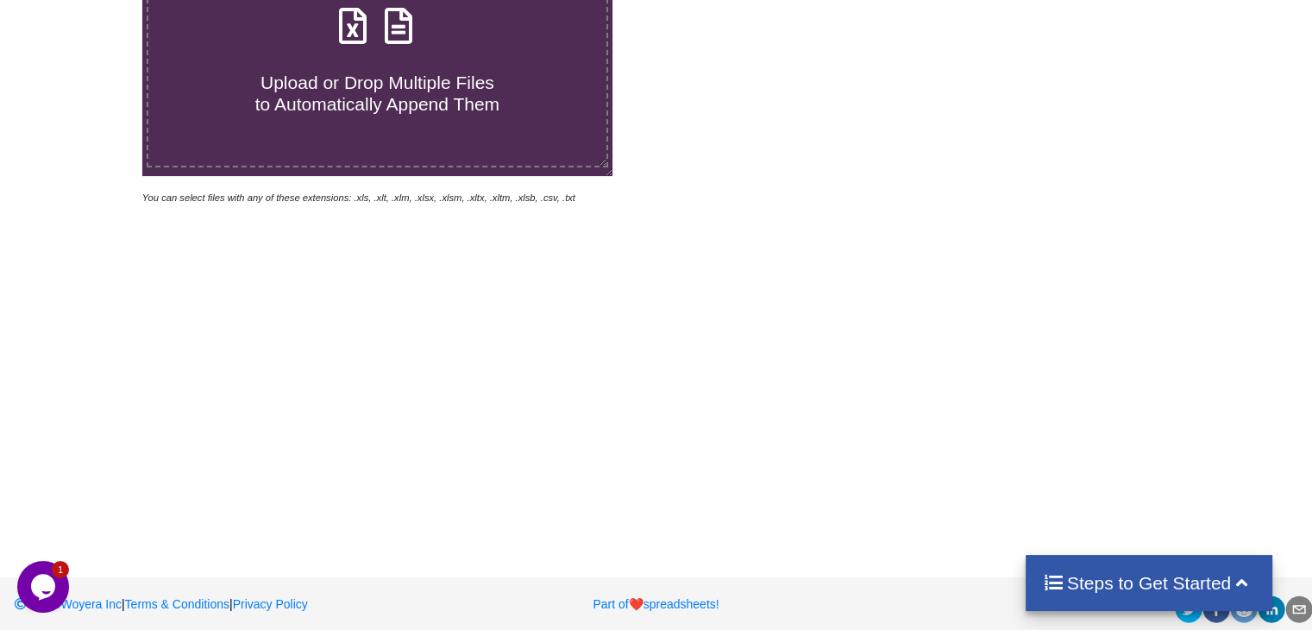
click at [401, 35] on icon at bounding box center [398, 17] width 43 height 36
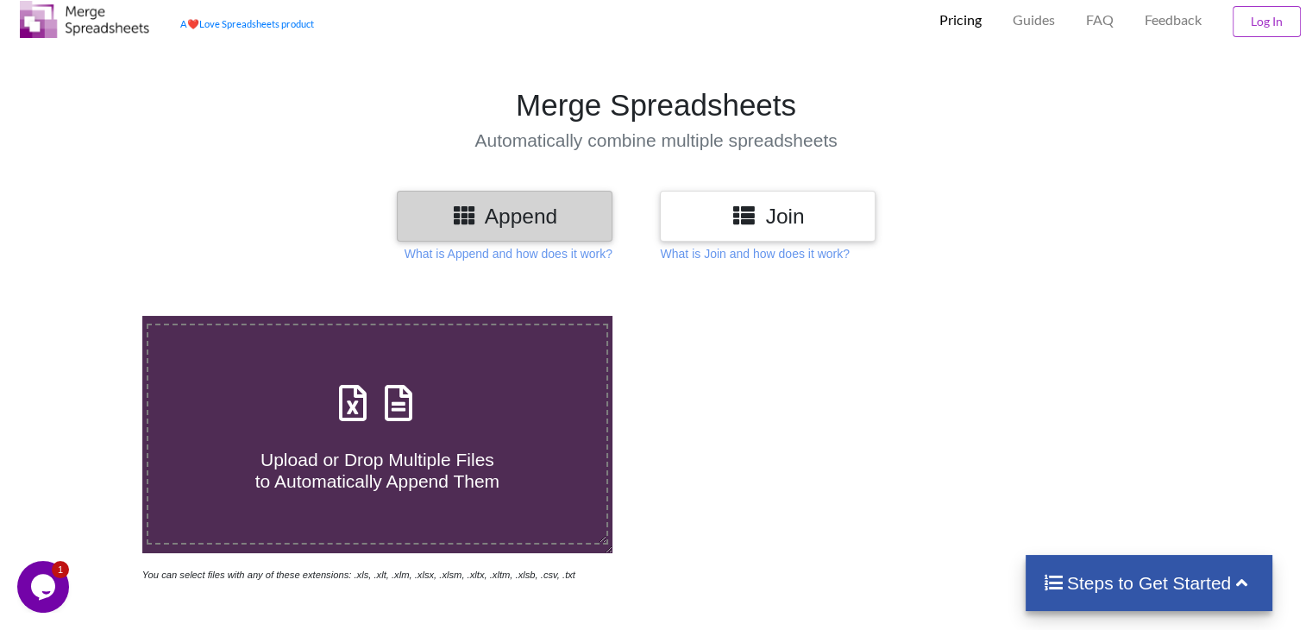
type input "C:\fakepath\Task-report-22-08-2025T14_14.csv"
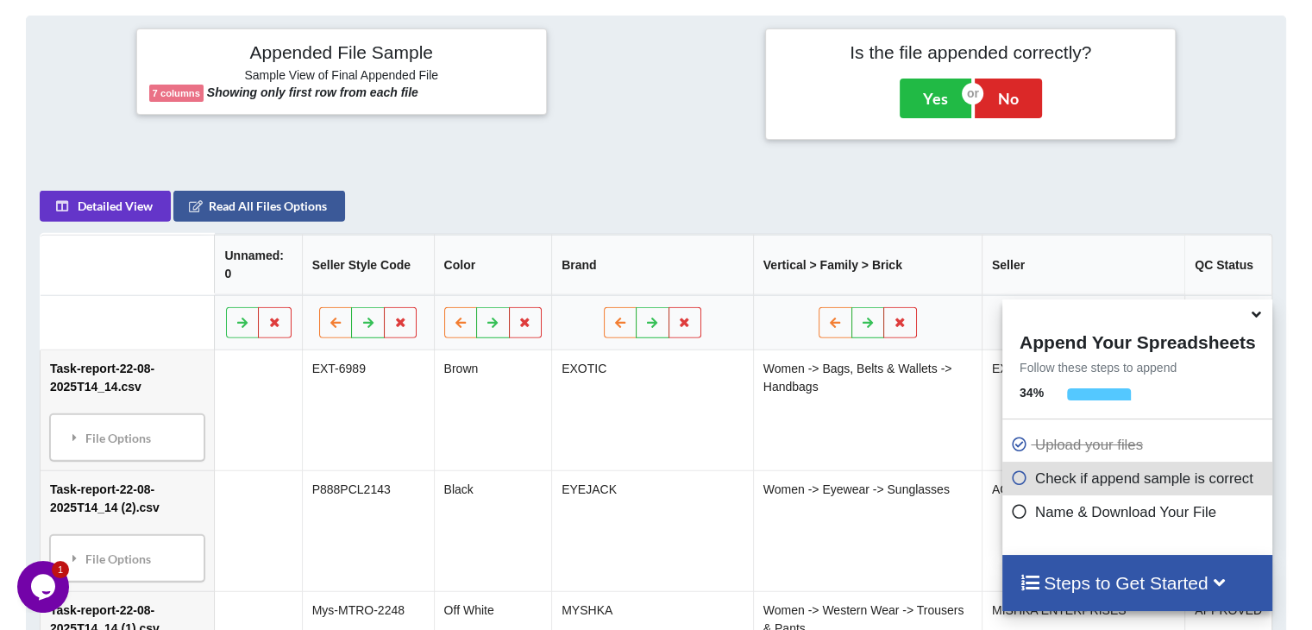
scroll to position [336, 0]
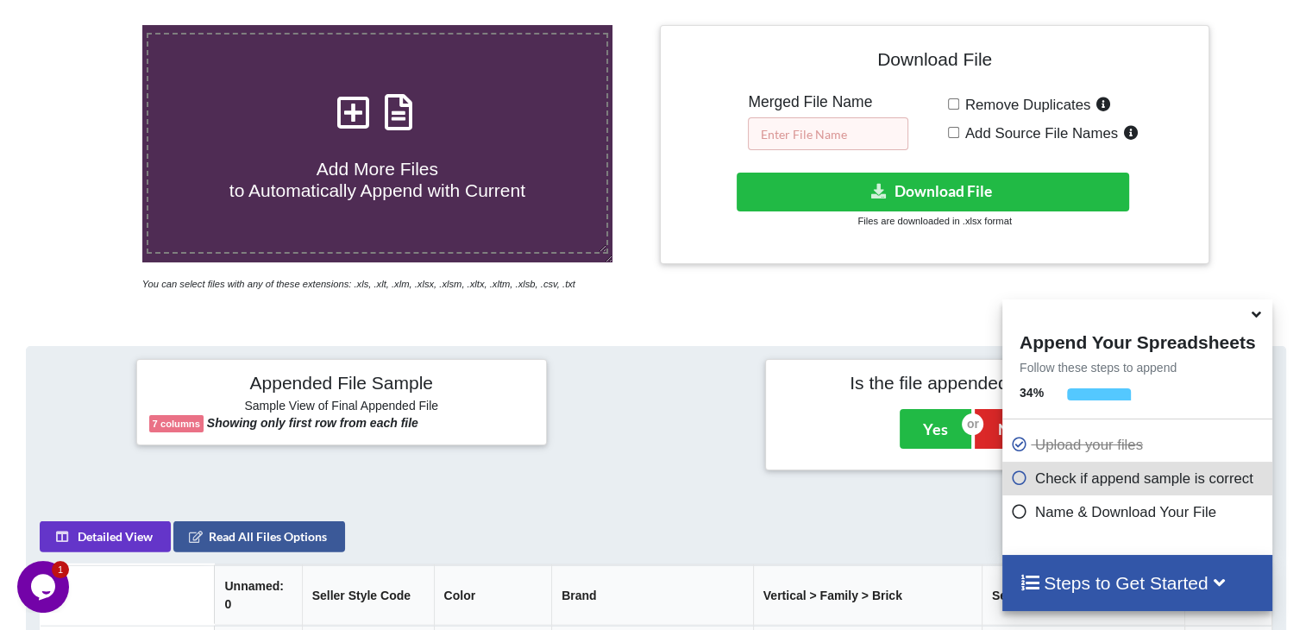
click at [797, 130] on input "text" at bounding box center [828, 133] width 160 height 33
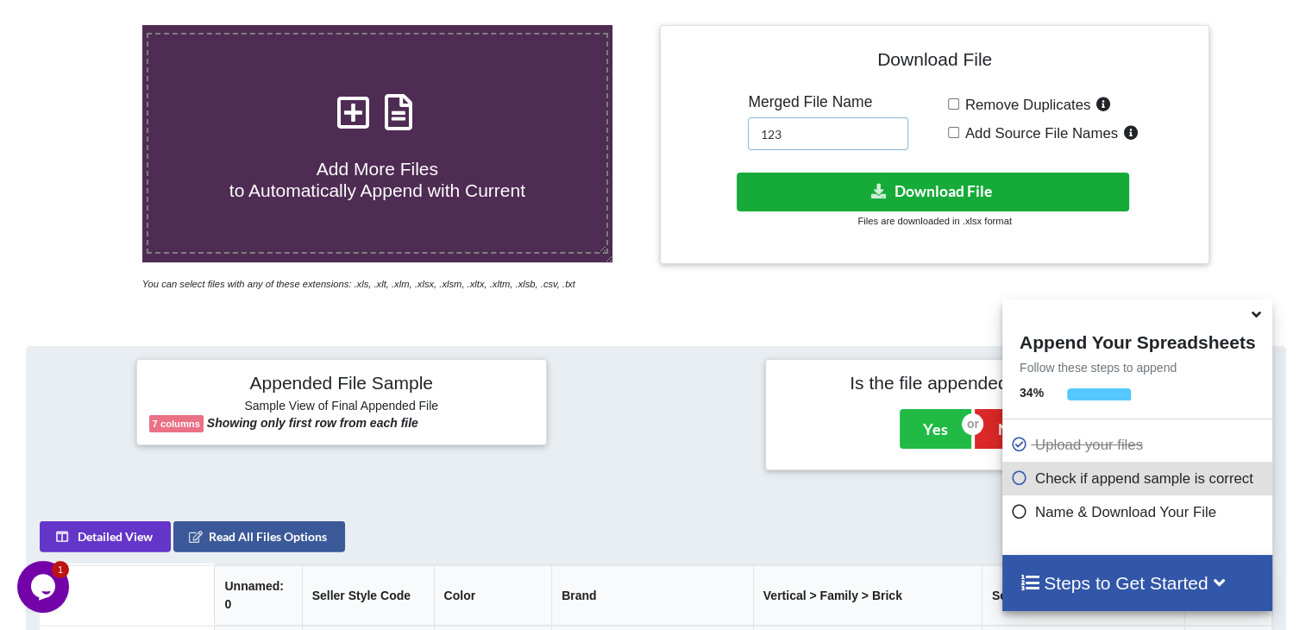
type input "123"
click at [814, 185] on button "Download File" at bounding box center [933, 192] width 392 height 39
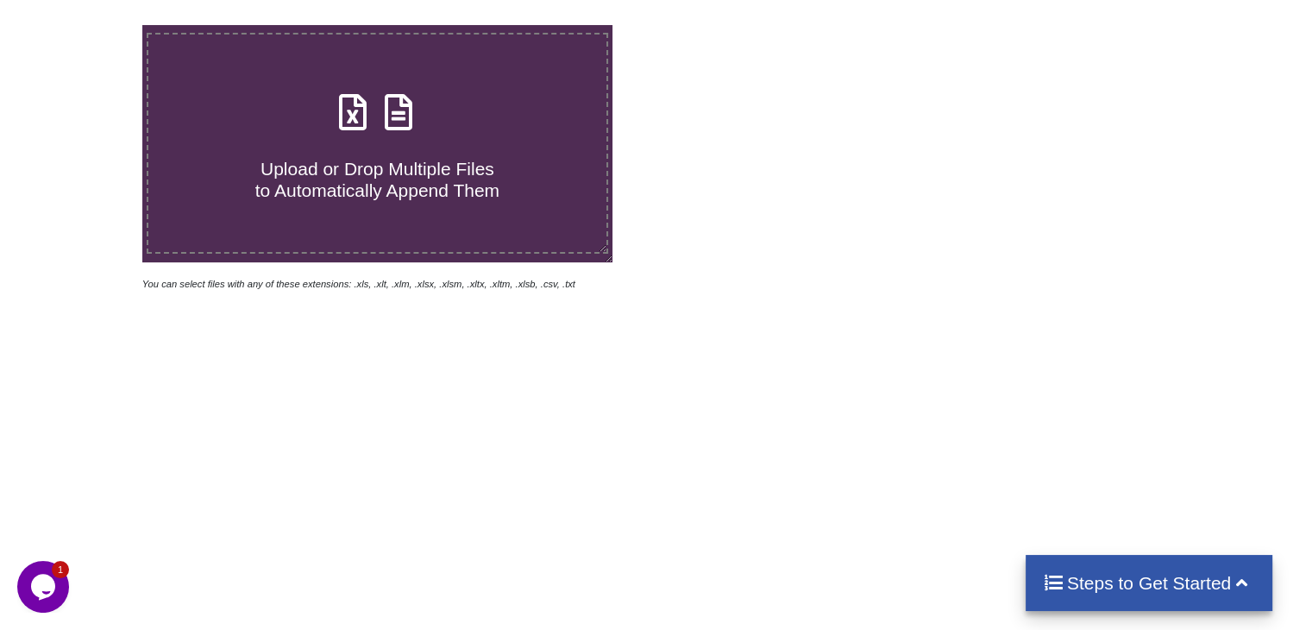
click at [395, 111] on icon at bounding box center [398, 103] width 43 height 36
click at [90, 25] on input "Upload or Drop Multiple Files to Automatically Append Them" at bounding box center [90, 25] width 0 height 0
type input "C:\fakepath\Task-report-22-08-2025T14_30.csv"
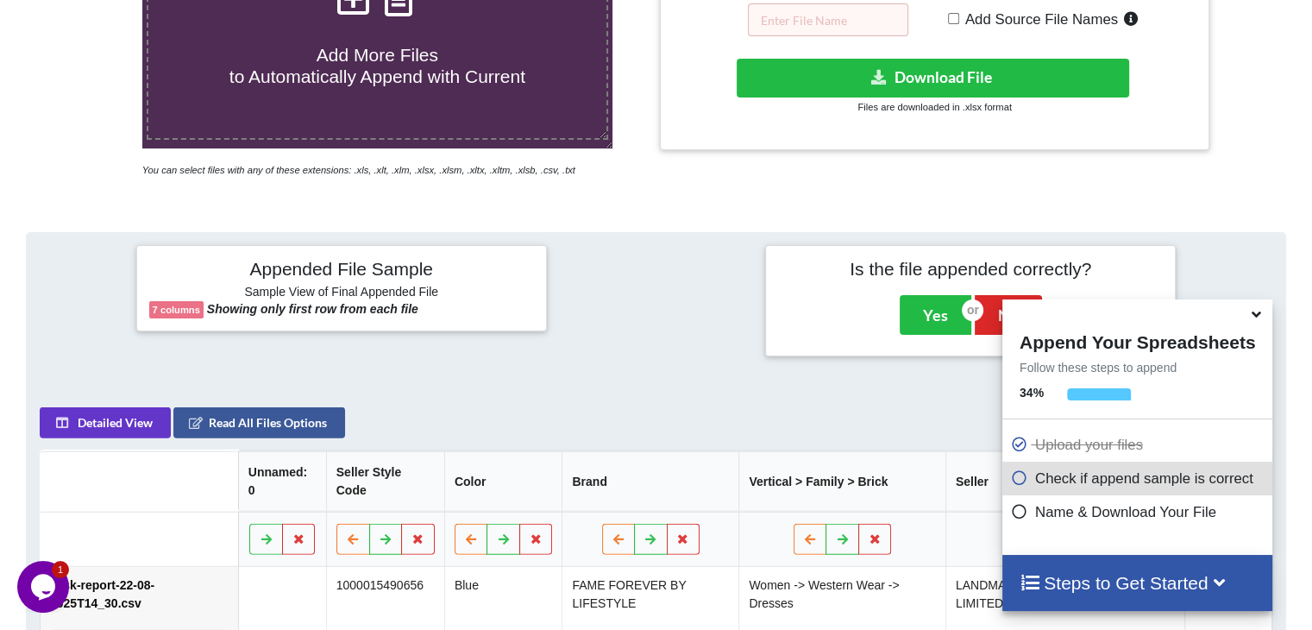
scroll to position [336, 0]
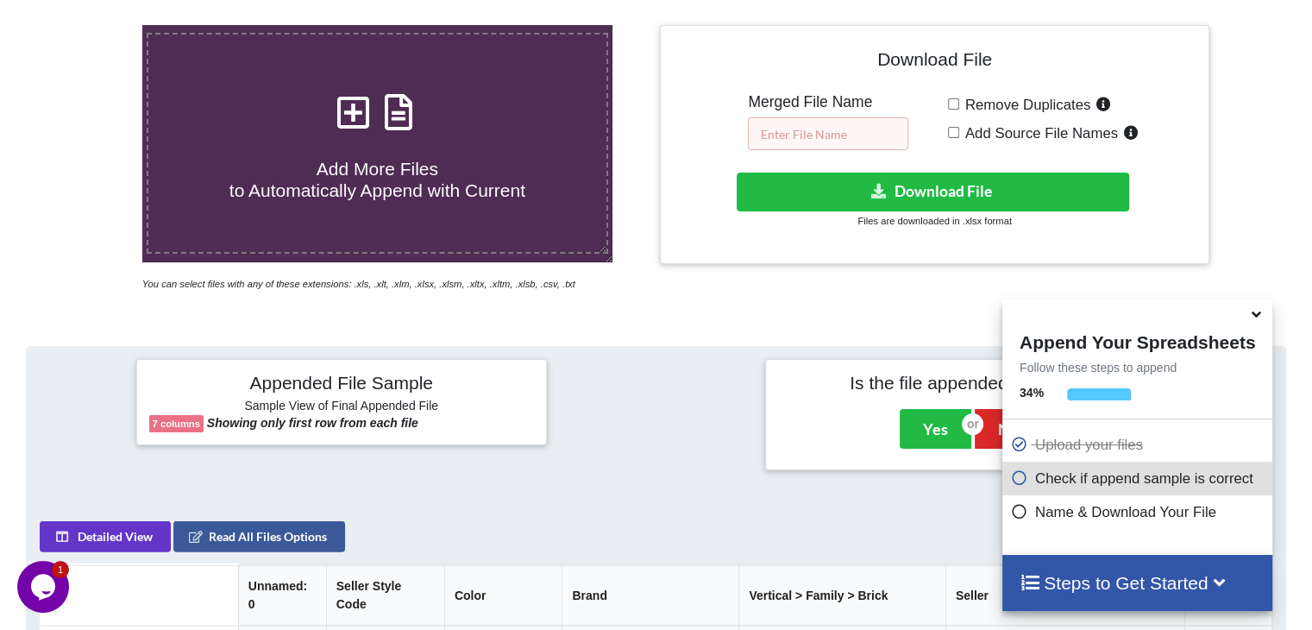
click at [814, 124] on input "text" at bounding box center [828, 133] width 160 height 33
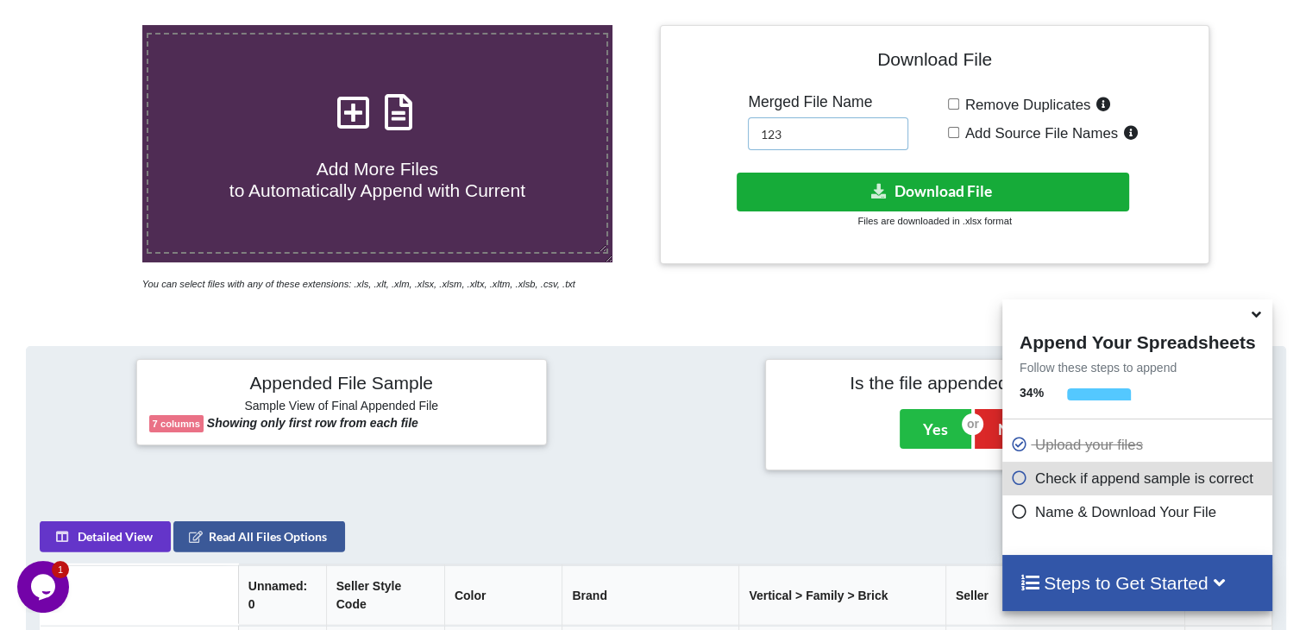
type input "123"
click at [841, 185] on button "Download File" at bounding box center [933, 192] width 392 height 39
